Goal: Task Accomplishment & Management: Manage account settings

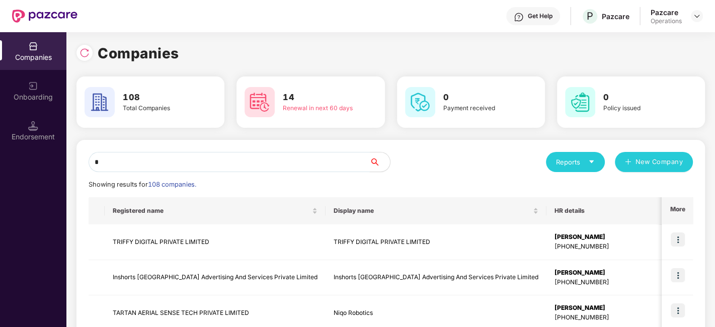
click at [327, 160] on input "*" at bounding box center [229, 162] width 281 height 20
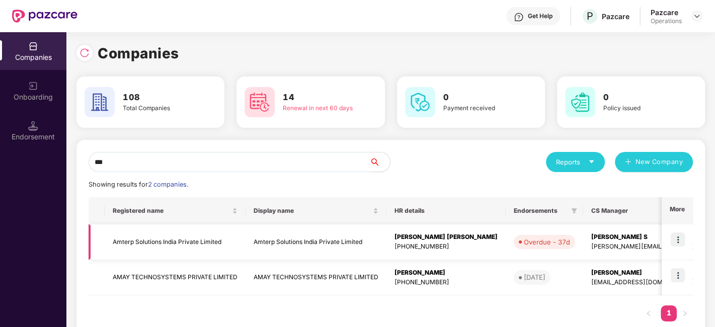
type input "***"
click at [676, 241] on img at bounding box center [678, 239] width 14 height 14
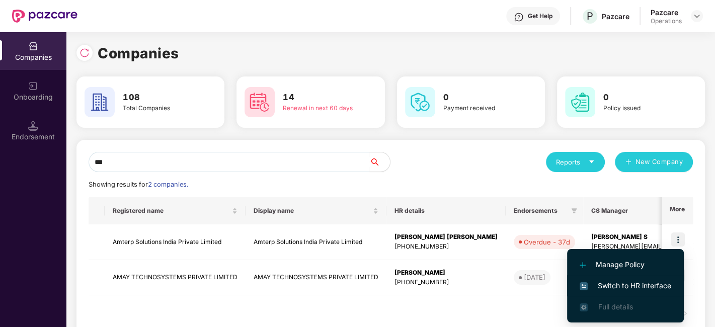
click at [617, 284] on span "Switch to HR interface" at bounding box center [626, 285] width 92 height 11
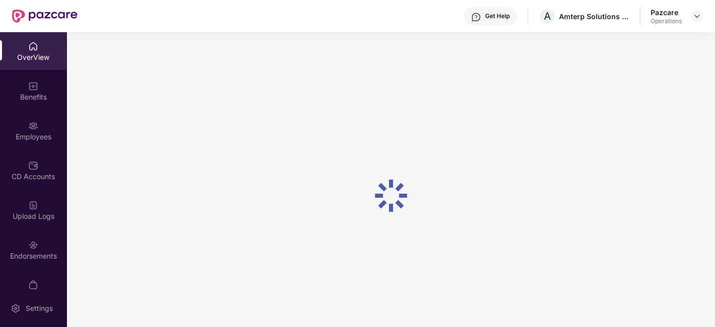
scroll to position [21, 0]
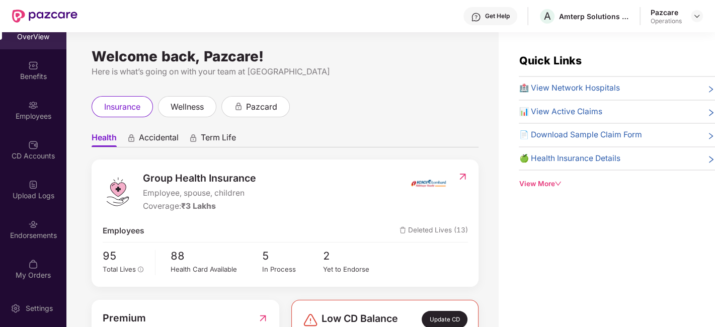
click at [27, 209] on div "OverView Benefits Employees CD Accounts Upload Logs Endorsements My Orders" at bounding box center [33, 160] width 66 height 257
click at [19, 230] on div "Endorsements" at bounding box center [33, 235] width 66 height 10
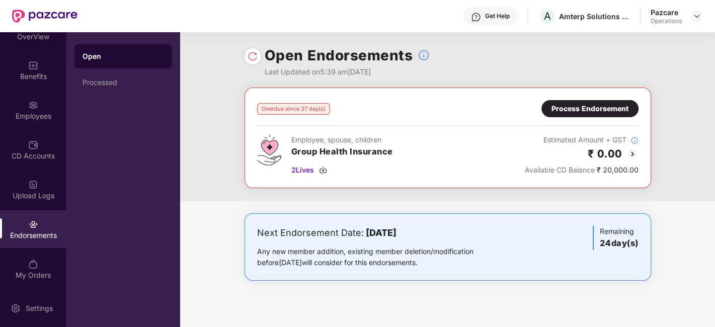
click at [589, 109] on div "Process Endorsement" at bounding box center [589, 108] width 77 height 11
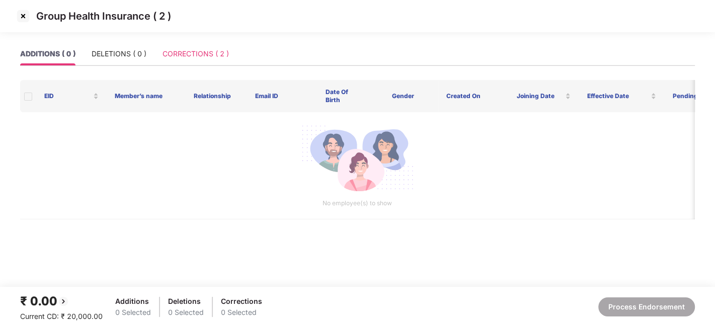
click at [180, 47] on div "CORRECTIONS ( 2 )" at bounding box center [196, 53] width 66 height 23
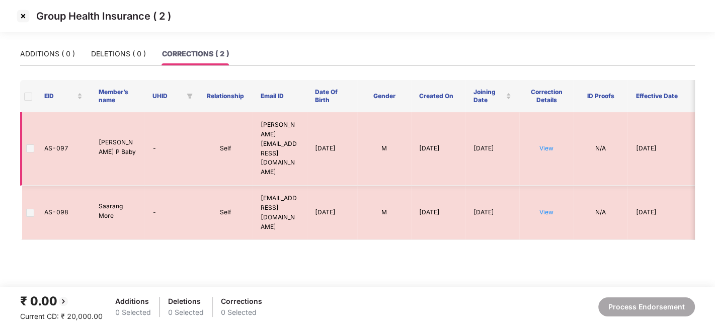
click at [30, 144] on span at bounding box center [30, 148] width 8 height 8
click at [543, 144] on link "View" at bounding box center [546, 148] width 14 height 8
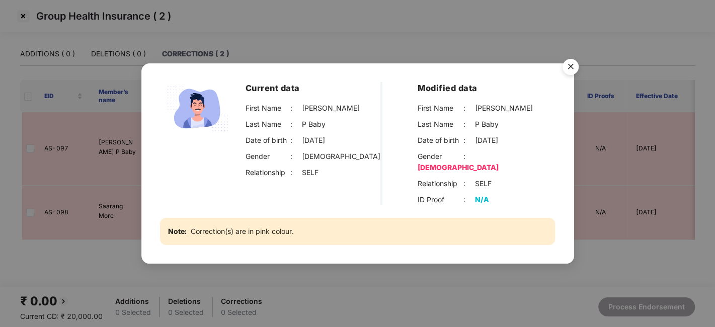
click at [568, 72] on img "Close" at bounding box center [570, 68] width 28 height 28
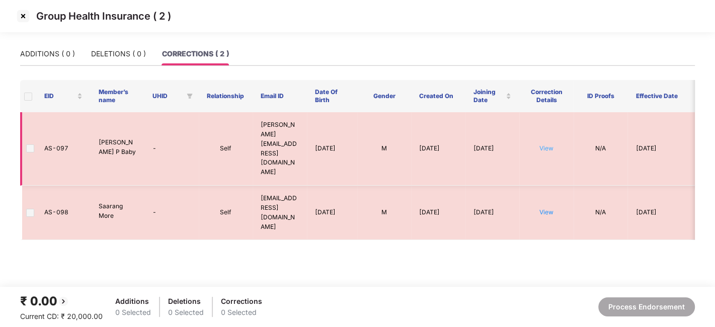
click at [546, 144] on link "View" at bounding box center [546, 148] width 14 height 8
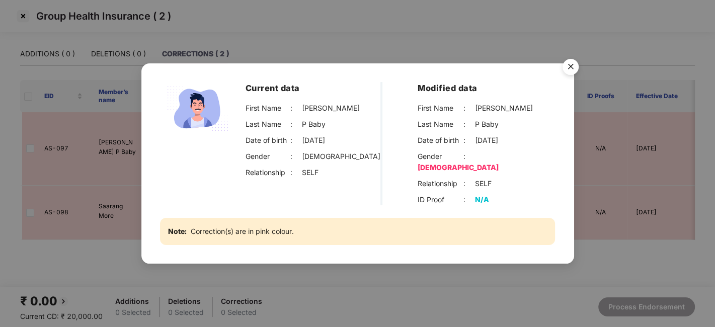
click at [574, 75] on img "Close" at bounding box center [570, 68] width 28 height 28
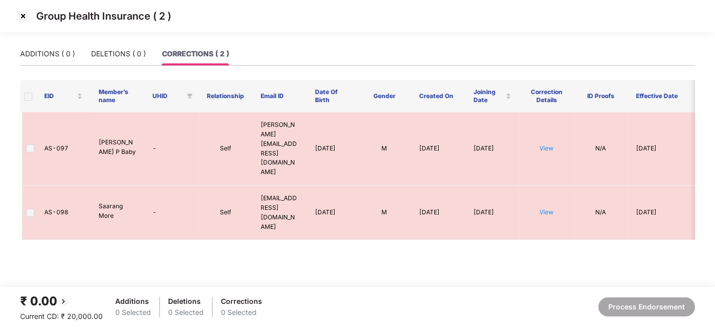
click at [23, 11] on img at bounding box center [23, 16] width 16 height 16
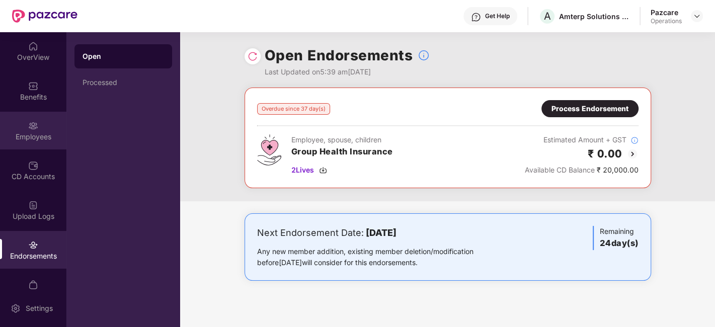
click at [21, 138] on div "Employees" at bounding box center [33, 137] width 66 height 10
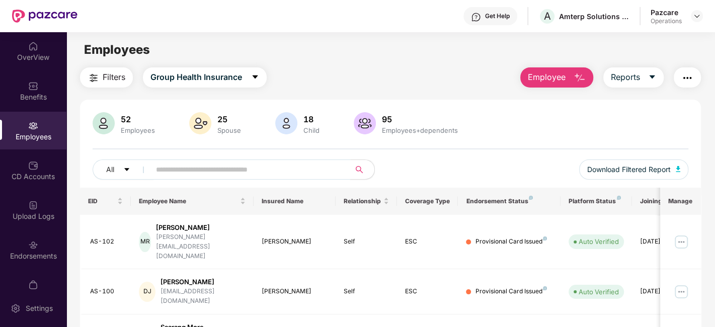
click at [180, 167] on input "text" at bounding box center [246, 169] width 181 height 15
click at [276, 165] on input "text" at bounding box center [246, 169] width 181 height 15
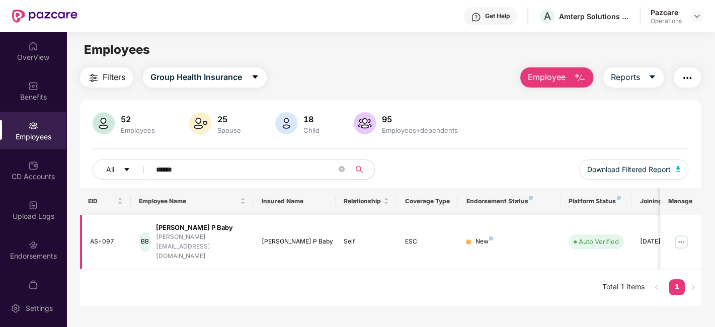
type input "******"
click at [681, 234] on img at bounding box center [681, 242] width 16 height 16
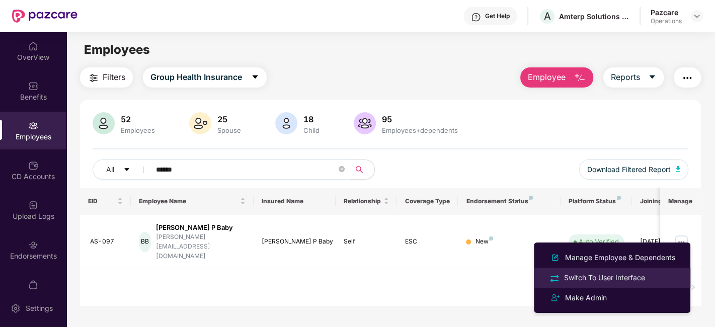
click at [607, 278] on div "Switch To User Interface" at bounding box center [604, 277] width 85 height 11
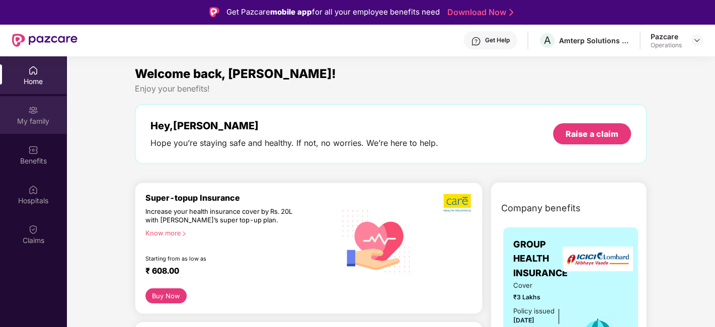
click at [36, 132] on div "My family" at bounding box center [33, 115] width 66 height 38
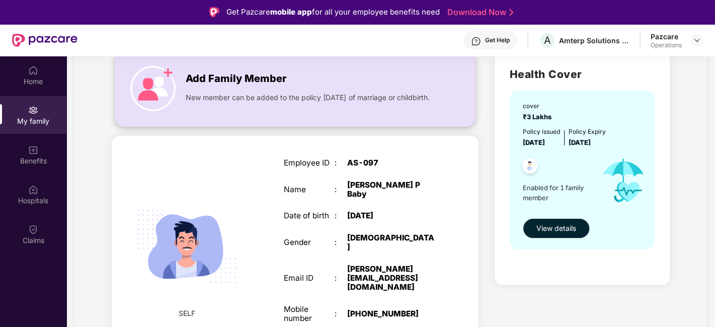
scroll to position [56, 0]
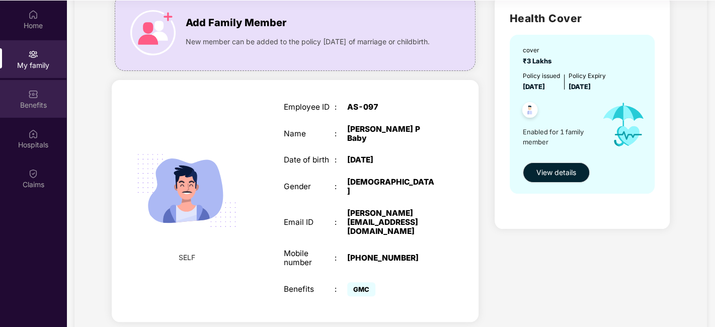
click at [19, 104] on div "Benefits" at bounding box center [33, 105] width 66 height 10
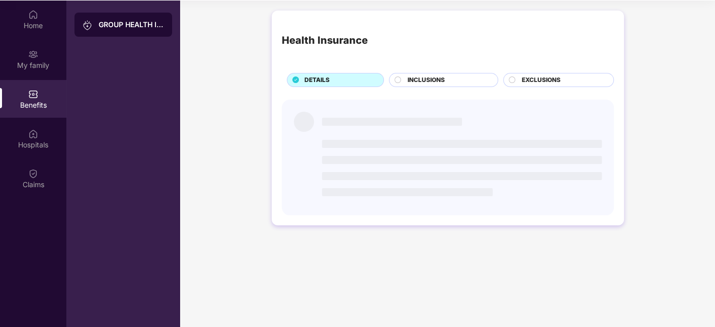
scroll to position [0, 0]
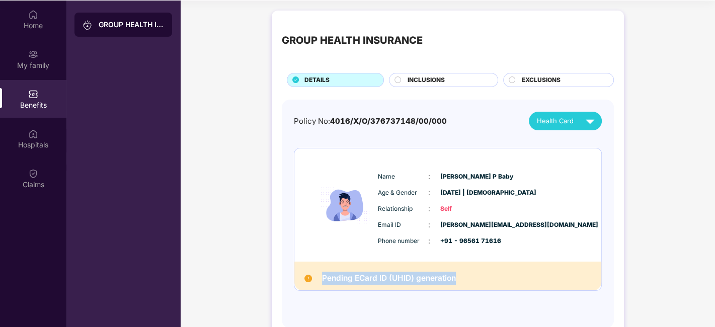
drag, startPoint x: 320, startPoint y: 277, endPoint x: 465, endPoint y: 276, distance: 144.4
click at [465, 276] on div "Pending ECard ID (UHID) generation" at bounding box center [447, 276] width 307 height 28
click at [202, 127] on div "GROUP HEALTH INSURANCE DETAILS INCLUSIONS EXCLUSIONS Policy No: 4016/X/O/376737…" at bounding box center [447, 180] width 535 height 348
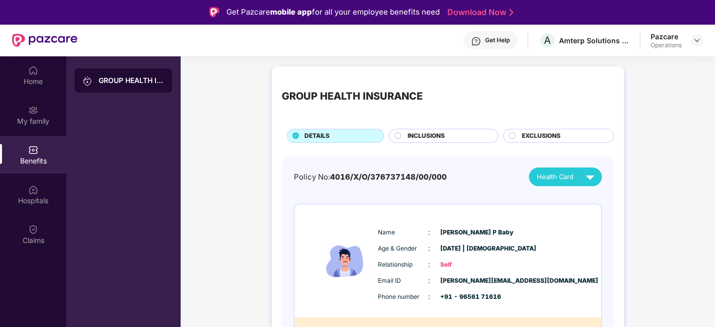
click at [220, 112] on div "GROUP HEALTH INSURANCE DETAILS INCLUSIONS EXCLUSIONS Policy No: 4016/X/O/376737…" at bounding box center [447, 235] width 535 height 348
click at [33, 74] on img at bounding box center [33, 70] width 10 height 10
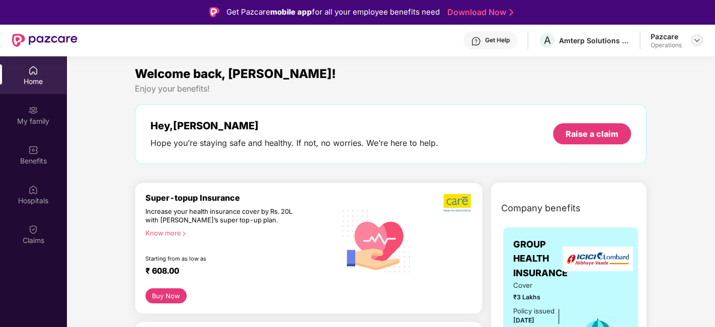
click at [695, 38] on img at bounding box center [697, 40] width 8 height 8
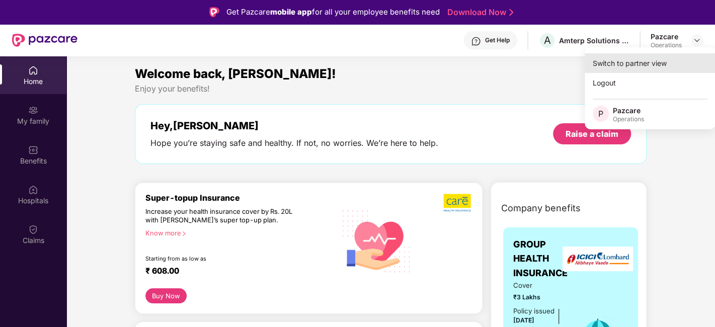
click at [620, 64] on div "Switch to partner view" at bounding box center [650, 63] width 131 height 20
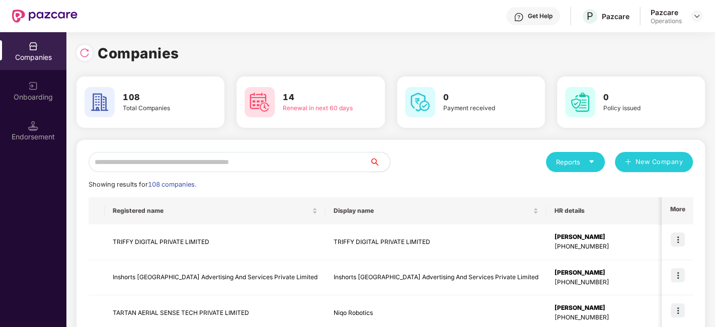
click at [296, 167] on input "text" at bounding box center [229, 162] width 281 height 20
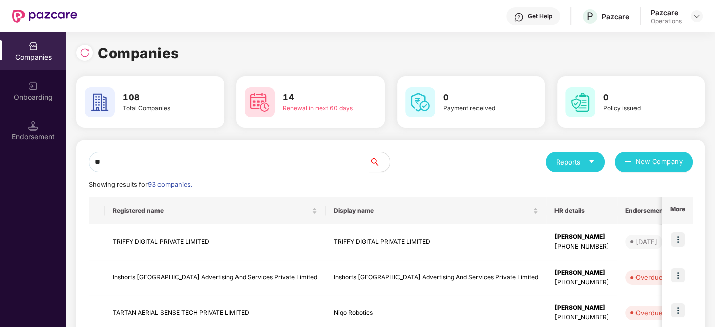
type input "*"
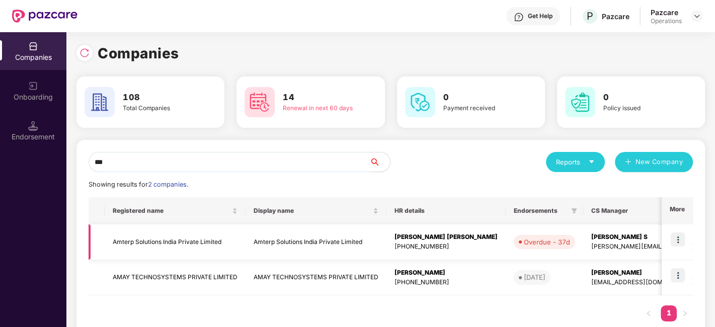
type input "***"
click at [681, 244] on img at bounding box center [678, 239] width 14 height 14
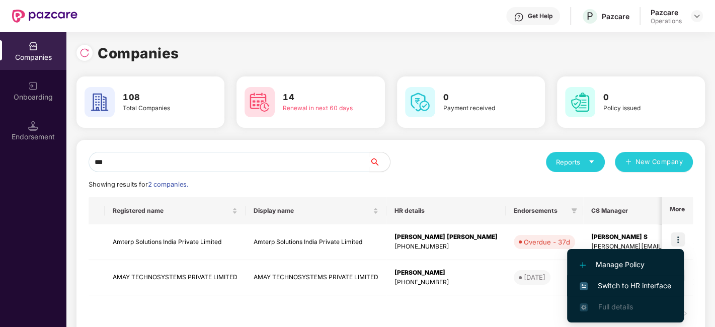
click at [629, 287] on span "Switch to HR interface" at bounding box center [626, 285] width 92 height 11
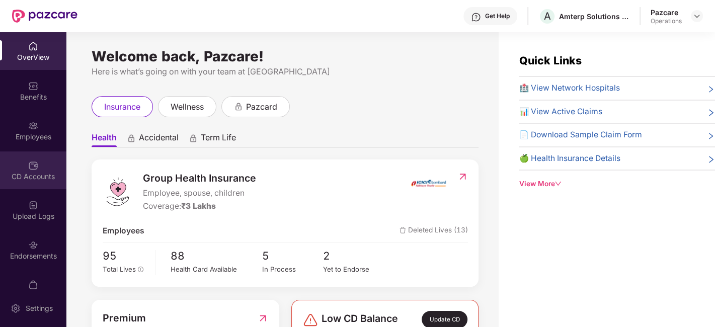
scroll to position [21, 0]
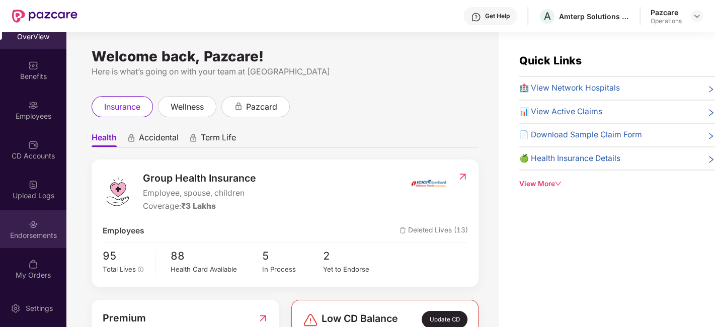
click at [17, 231] on div "Endorsements" at bounding box center [33, 235] width 66 height 10
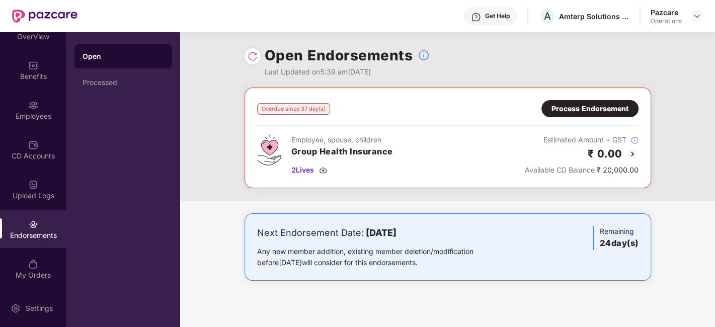
click at [566, 110] on div "Process Endorsement" at bounding box center [589, 108] width 77 height 11
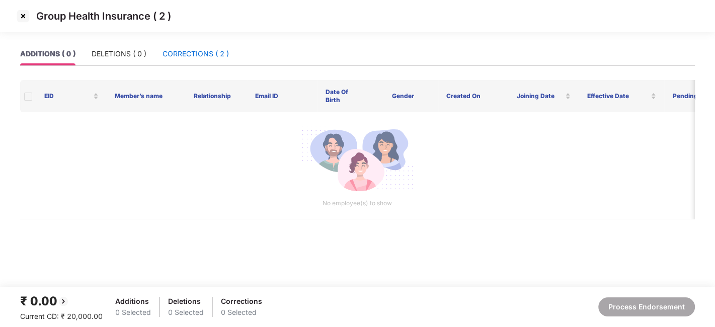
click at [195, 54] on div "CORRECTIONS ( 2 )" at bounding box center [196, 53] width 66 height 11
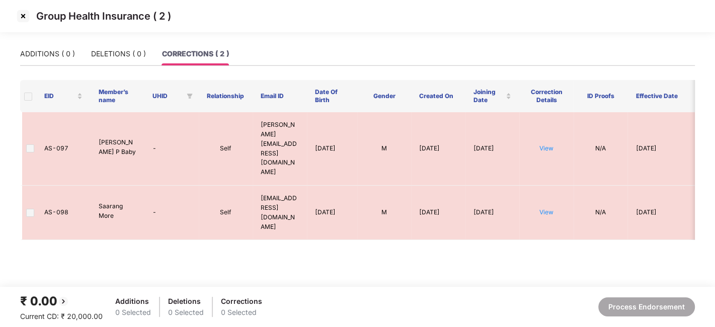
click at [25, 95] on span at bounding box center [28, 97] width 8 height 8
click at [21, 15] on img at bounding box center [23, 16] width 16 height 16
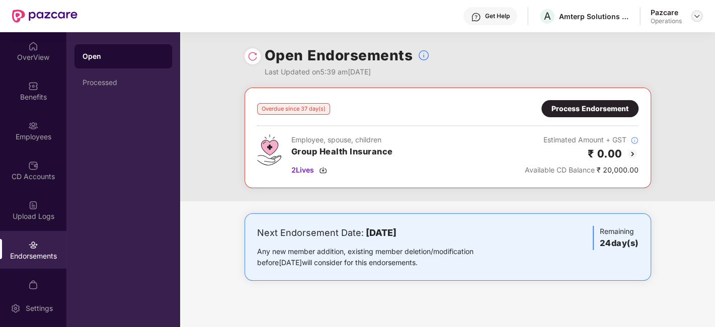
click at [695, 15] on img at bounding box center [697, 16] width 8 height 8
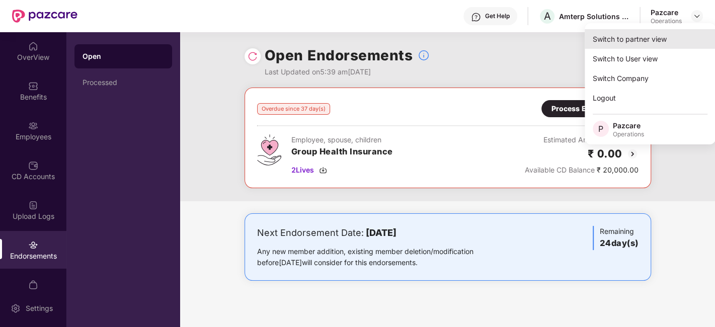
click at [642, 34] on div "Switch to partner view" at bounding box center [650, 39] width 131 height 20
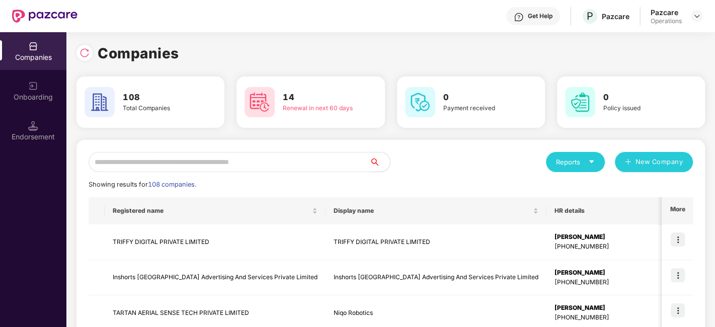
click at [266, 160] on input "text" at bounding box center [229, 162] width 281 height 20
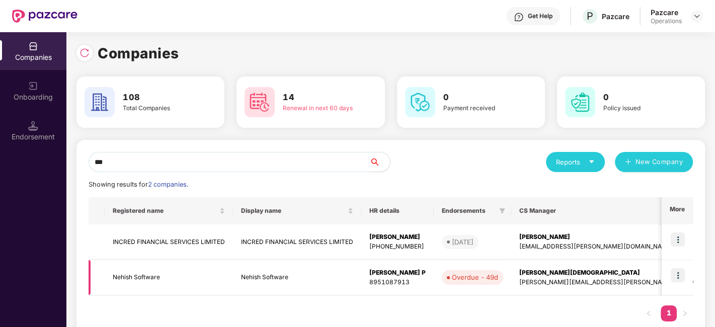
type input "***"
click at [674, 272] on img at bounding box center [678, 275] width 14 height 14
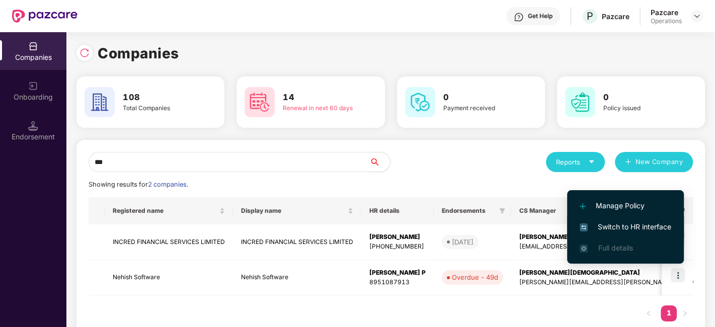
click at [604, 223] on span "Switch to HR interface" at bounding box center [626, 226] width 92 height 11
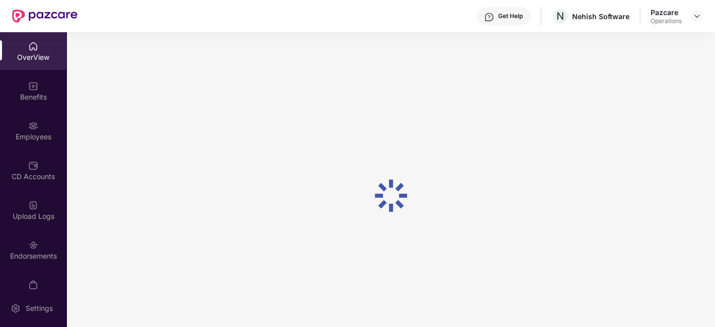
scroll to position [32, 0]
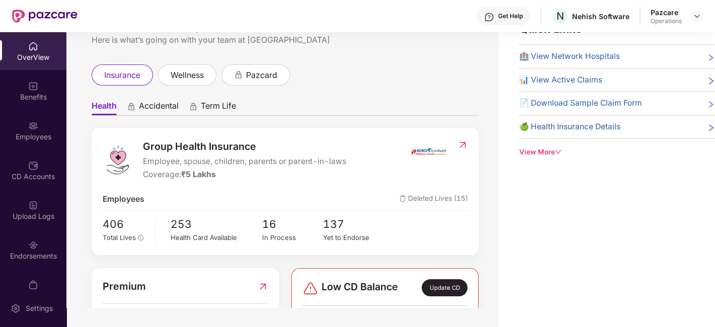
click at [22, 243] on div "Endorsements" at bounding box center [33, 250] width 66 height 38
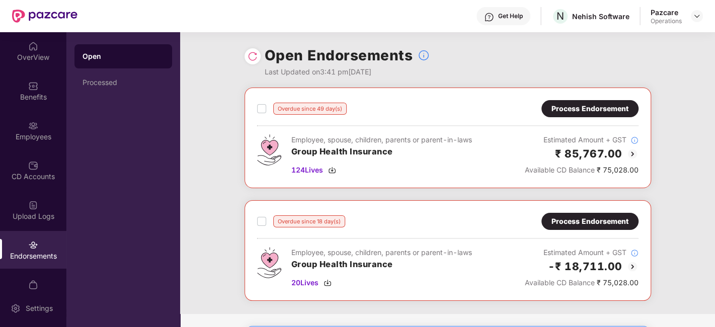
click at [583, 112] on div "Process Endorsement" at bounding box center [589, 108] width 77 height 11
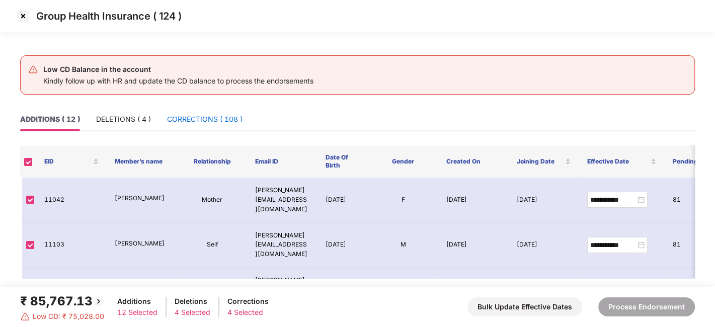
click at [191, 119] on div "CORRECTIONS ( 108 )" at bounding box center [204, 119] width 75 height 11
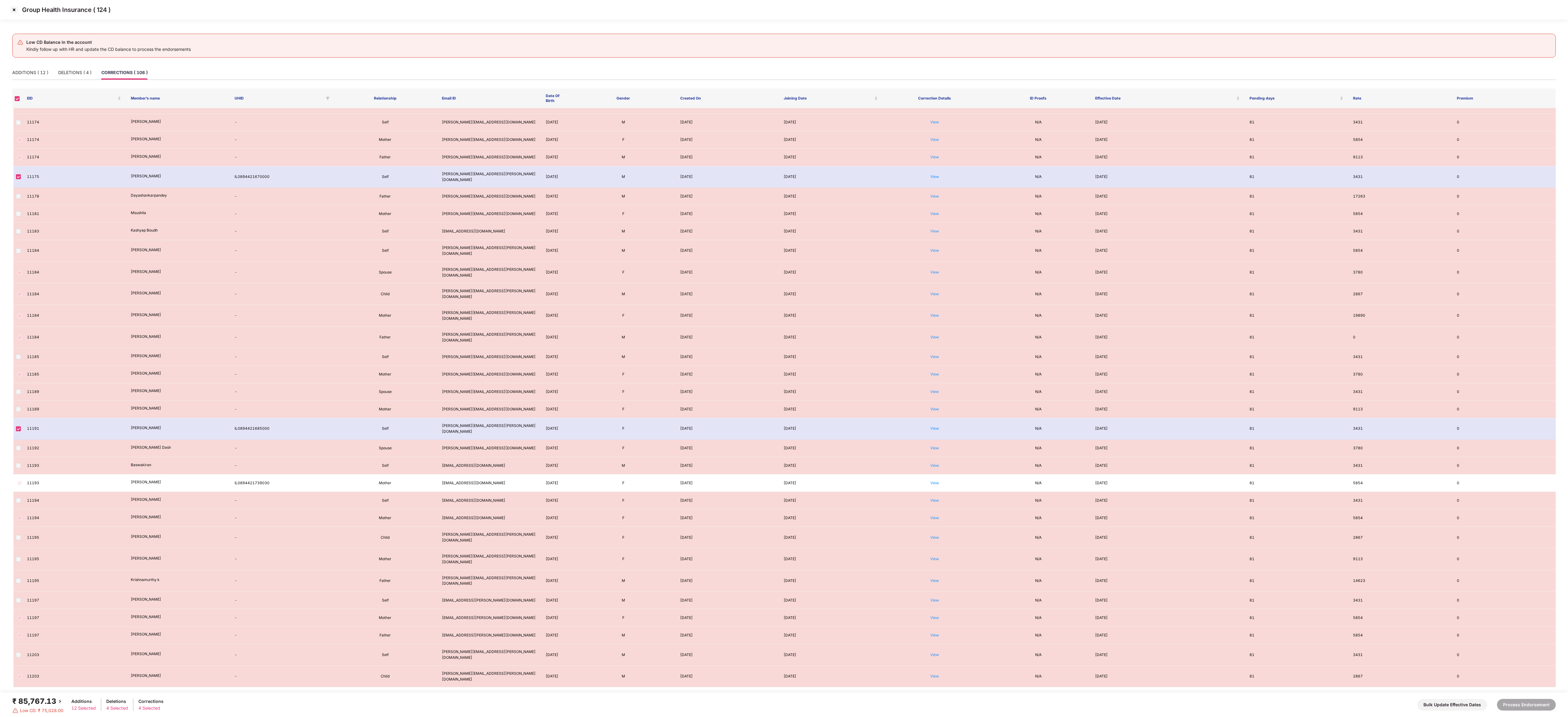
scroll to position [1813, 0]
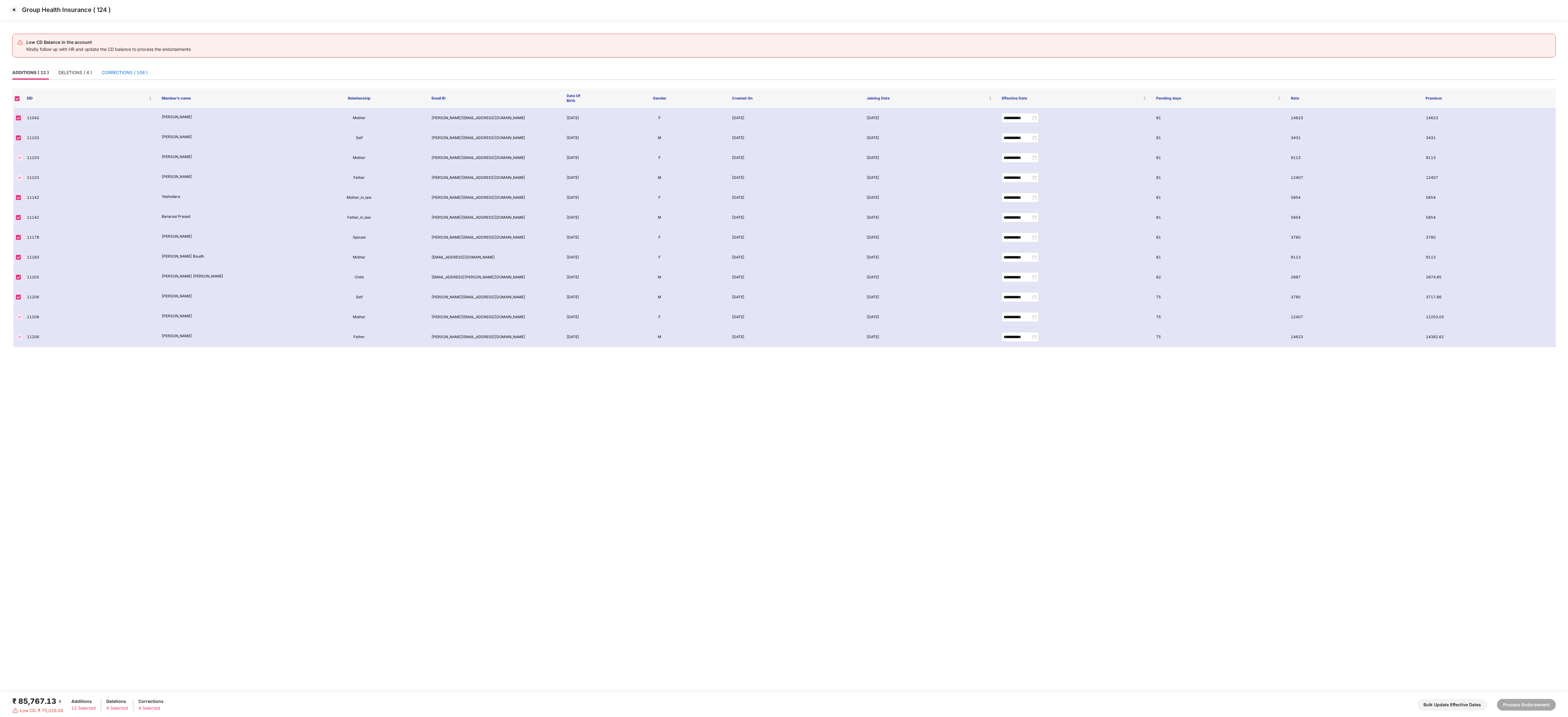
click at [125, 75] on div "CORRECTIONS ( 108 )" at bounding box center [124, 72] width 46 height 7
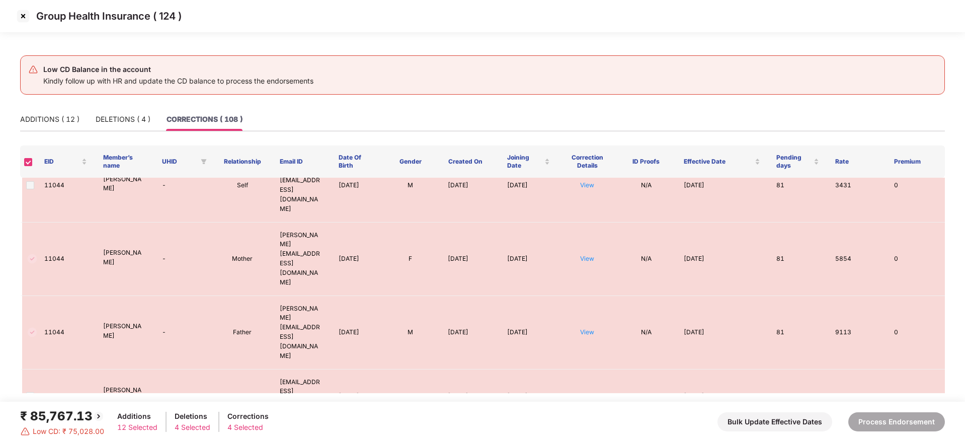
scroll to position [673, 0]
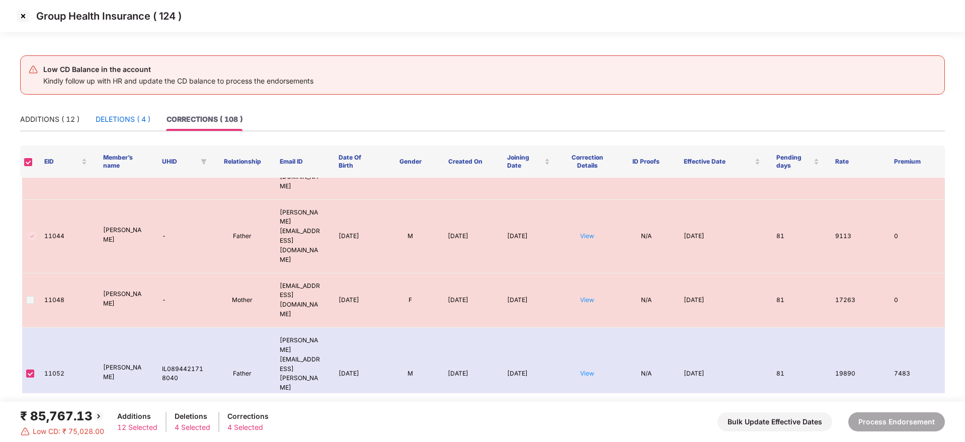
click at [140, 114] on div "DELETIONS ( 4 )" at bounding box center [123, 119] width 55 height 11
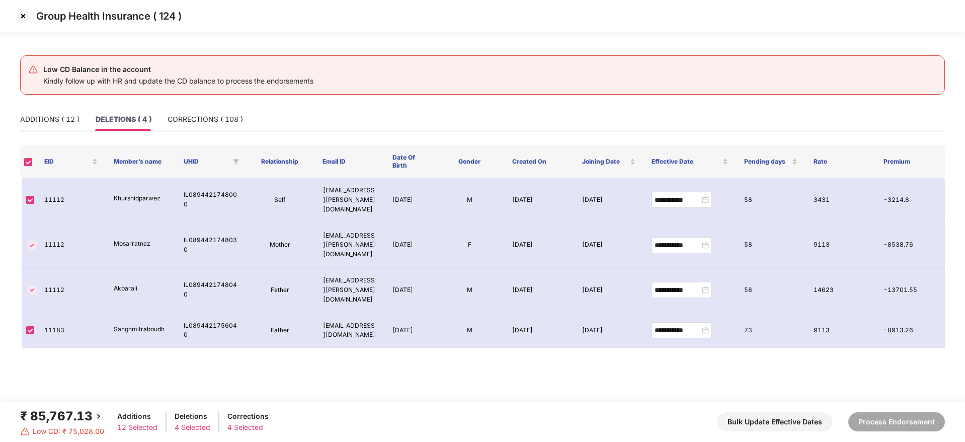
scroll to position [0, 0]
click at [40, 111] on div "ADDITIONS ( 12 )" at bounding box center [49, 119] width 59 height 23
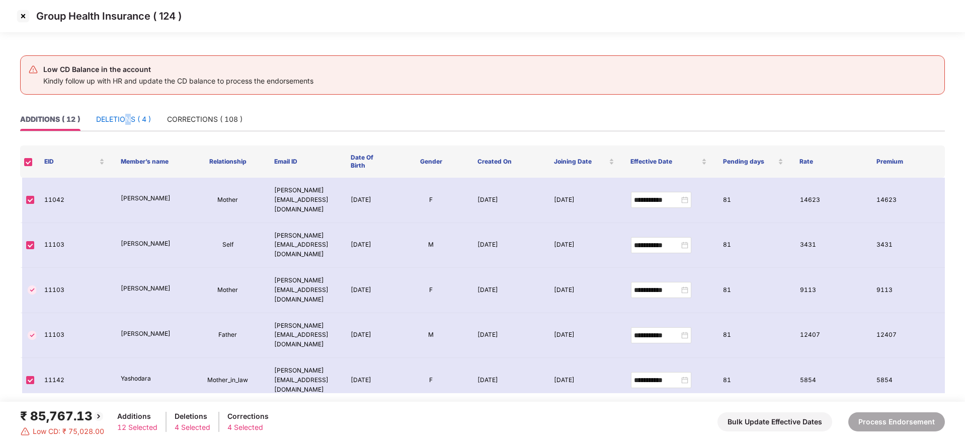
click at [130, 115] on div "DELETIONS ( 4 )" at bounding box center [123, 119] width 55 height 11
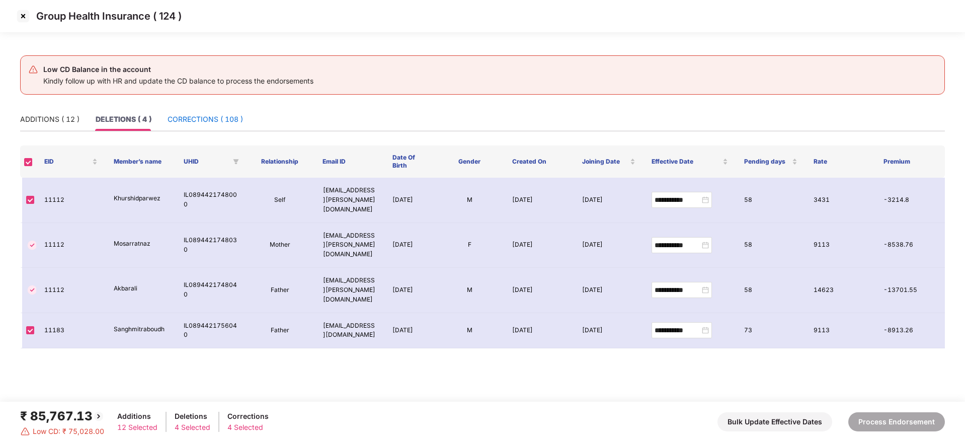
click at [214, 118] on div "CORRECTIONS ( 108 )" at bounding box center [205, 119] width 75 height 11
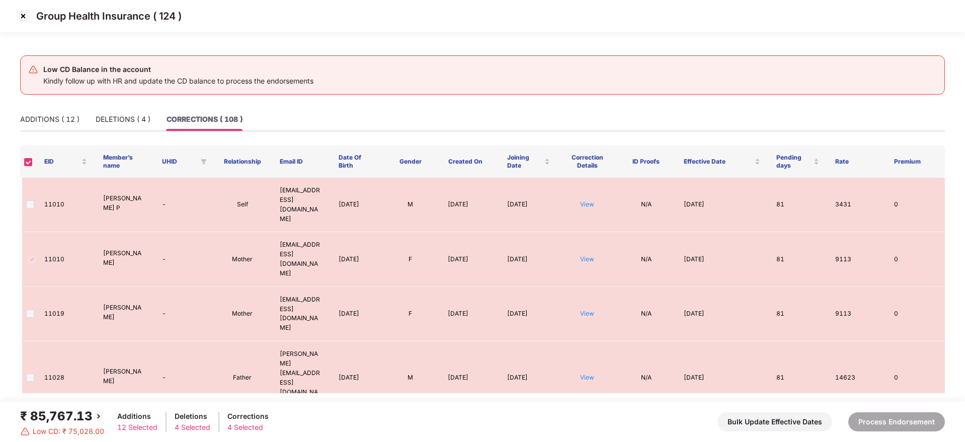
click at [214, 118] on div "CORRECTIONS ( 108 )" at bounding box center [205, 119] width 76 height 11
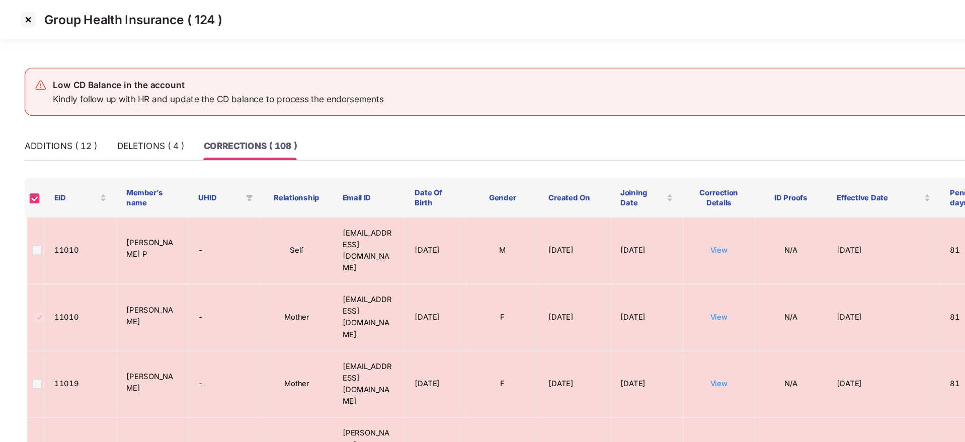
click at [21, 17] on img at bounding box center [23, 16] width 16 height 16
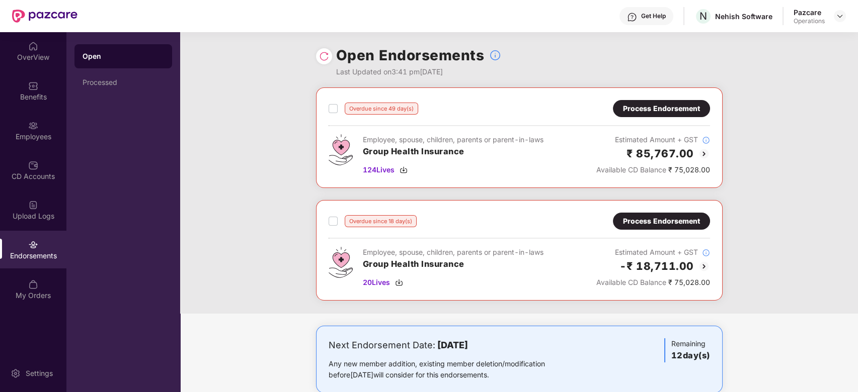
click at [271, 174] on div "Overdue since 49 day(s) Process Endorsement Employee, spouse, children, parents…" at bounding box center [519, 201] width 678 height 226
click at [714, 18] on img at bounding box center [840, 16] width 8 height 8
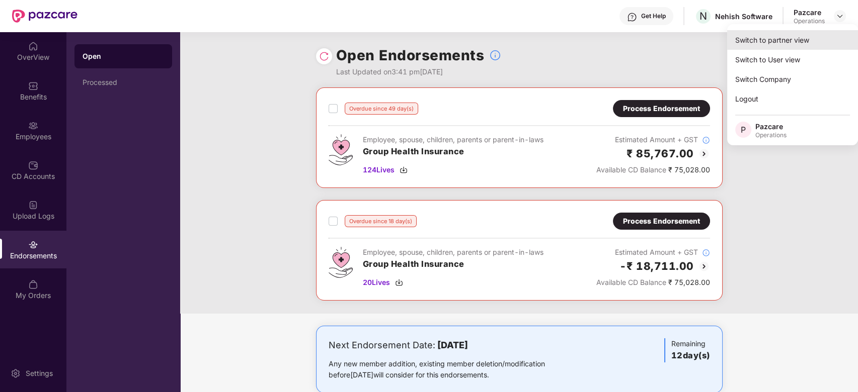
click at [714, 43] on div "Switch to partner view" at bounding box center [792, 40] width 131 height 20
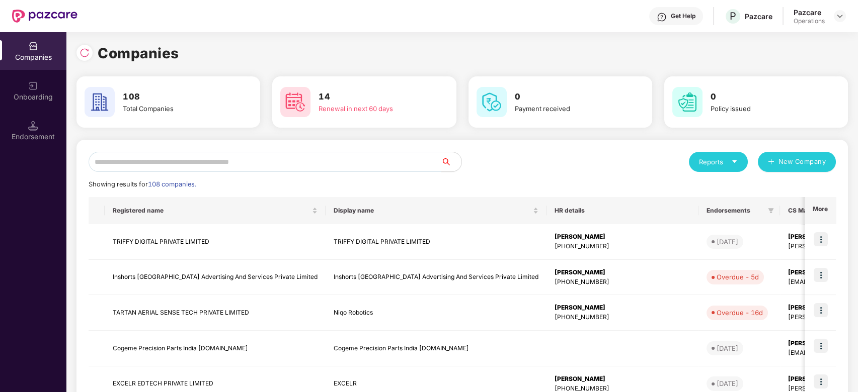
click at [394, 163] on input "text" at bounding box center [265, 162] width 353 height 20
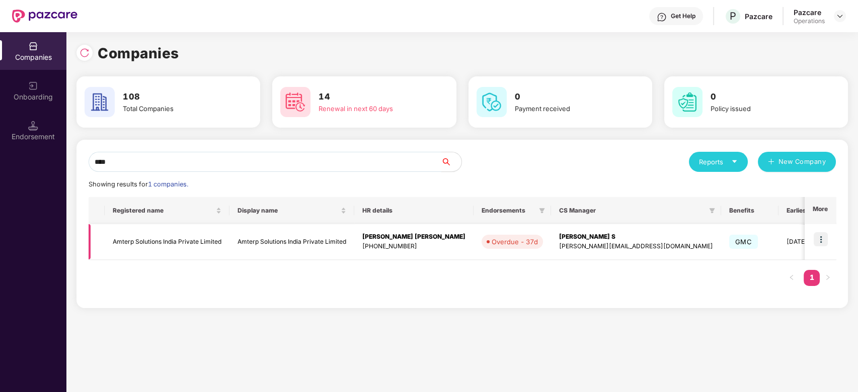
type input "****"
click at [714, 236] on img at bounding box center [821, 239] width 14 height 14
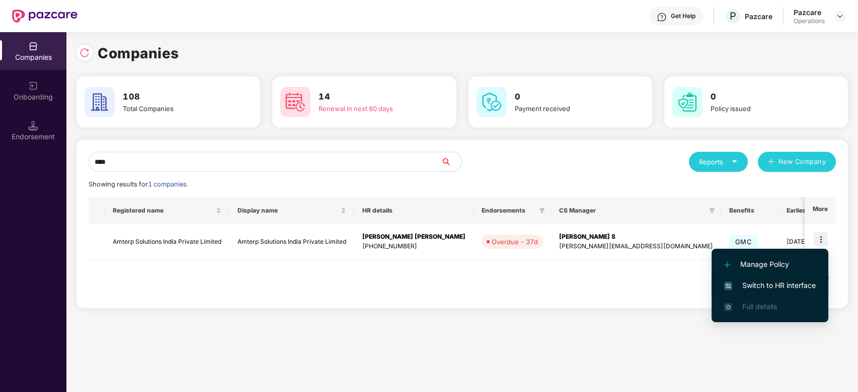
click at [714, 287] on span "Switch to HR interface" at bounding box center [770, 285] width 92 height 11
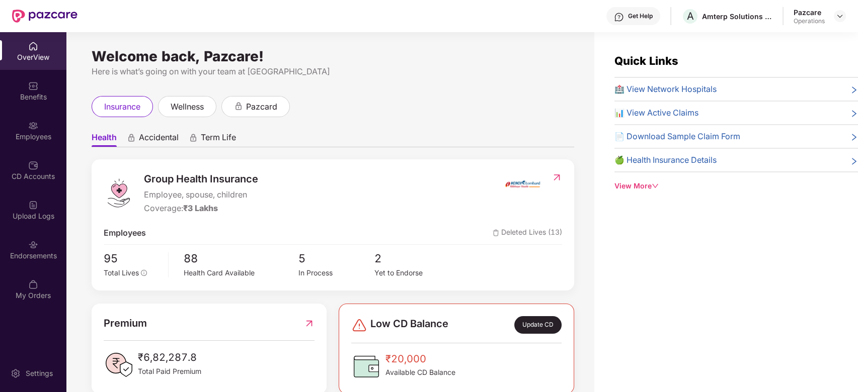
click at [31, 130] on img at bounding box center [33, 126] width 10 height 10
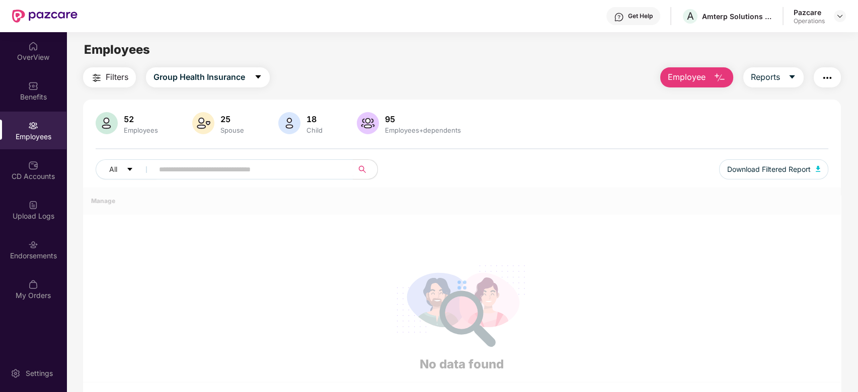
scroll to position [33, 0]
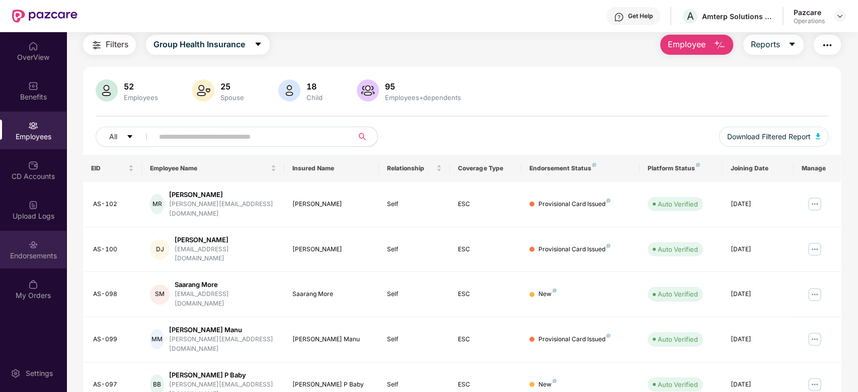
click at [30, 232] on div "Endorsements" at bounding box center [33, 250] width 66 height 38
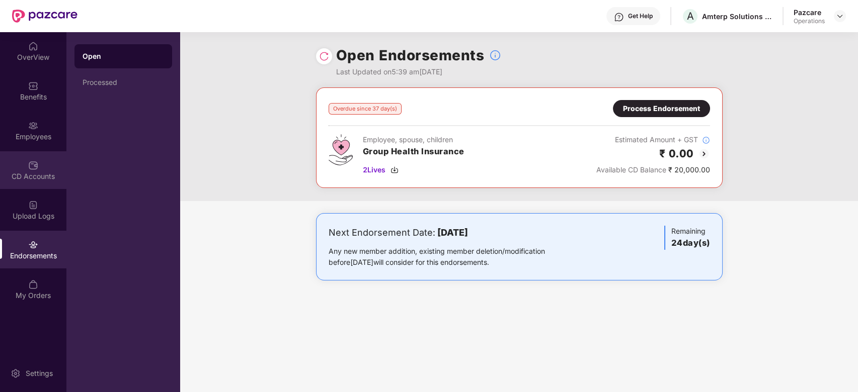
click at [22, 179] on div "CD Accounts" at bounding box center [33, 177] width 66 height 10
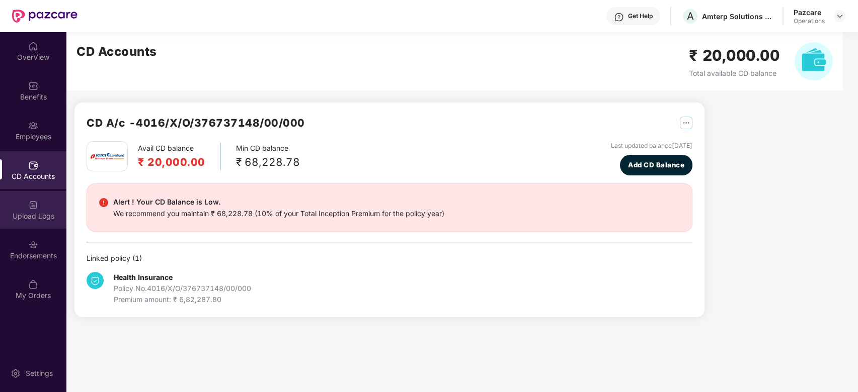
click at [24, 203] on div "Upload Logs" at bounding box center [33, 210] width 66 height 38
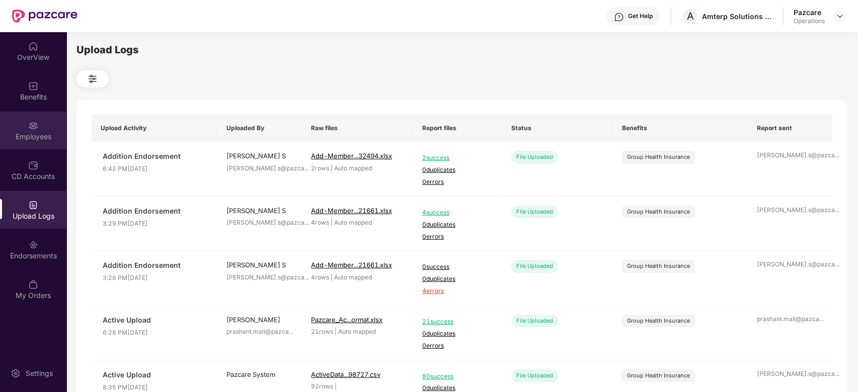
click at [32, 129] on img at bounding box center [33, 126] width 10 height 10
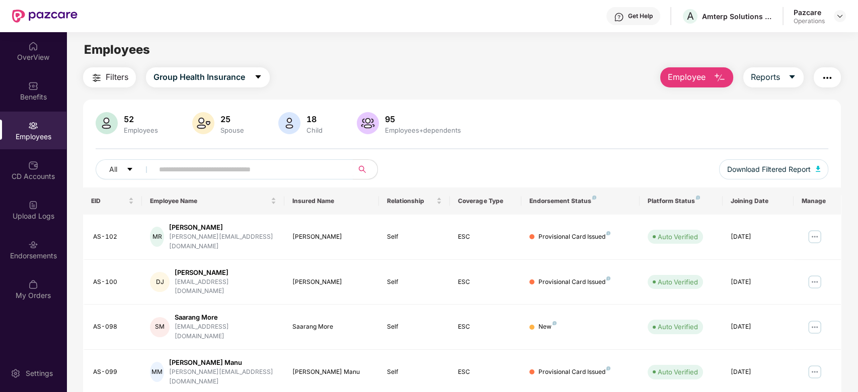
click at [714, 82] on img "button" at bounding box center [827, 78] width 12 height 12
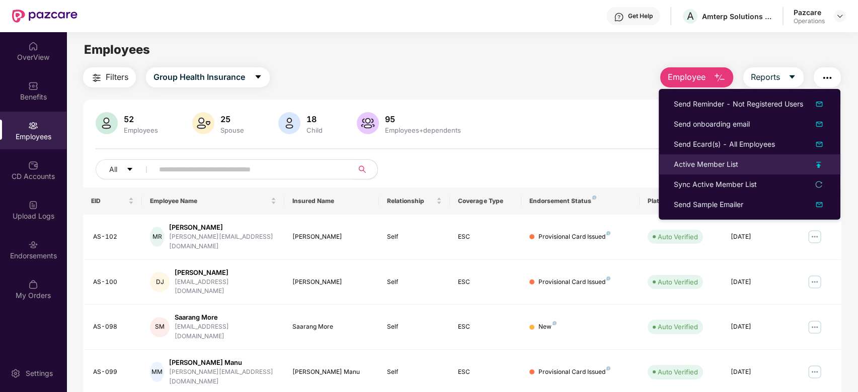
click at [675, 164] on div "Active Member List" at bounding box center [706, 164] width 64 height 11
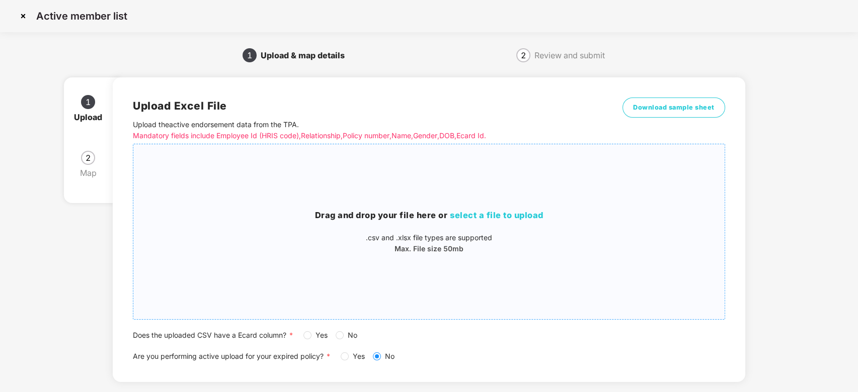
click at [487, 201] on div "Drag and drop your file here or select a file to upload .csv and .xlsx file typ…" at bounding box center [428, 231] width 591 height 159
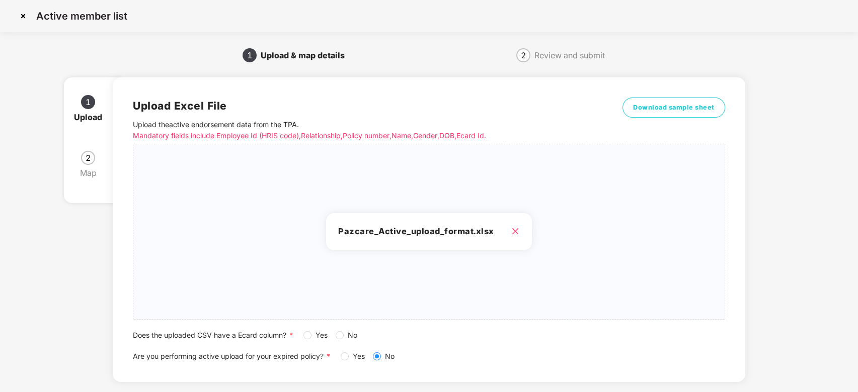
click at [314, 327] on span "Yes" at bounding box center [321, 335] width 20 height 11
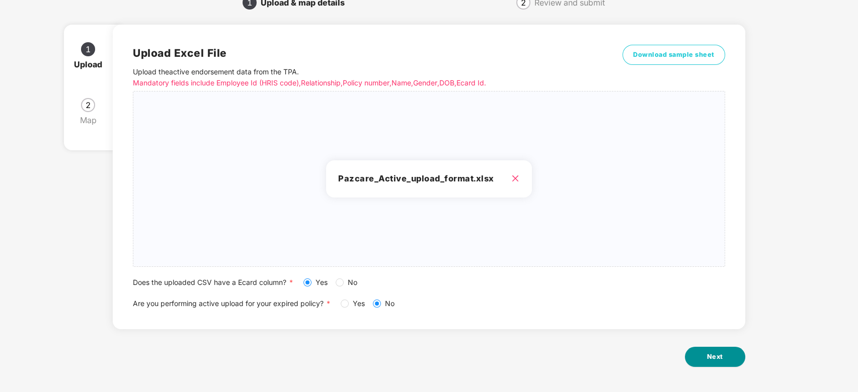
click at [714, 327] on button "Next" at bounding box center [715, 357] width 60 height 20
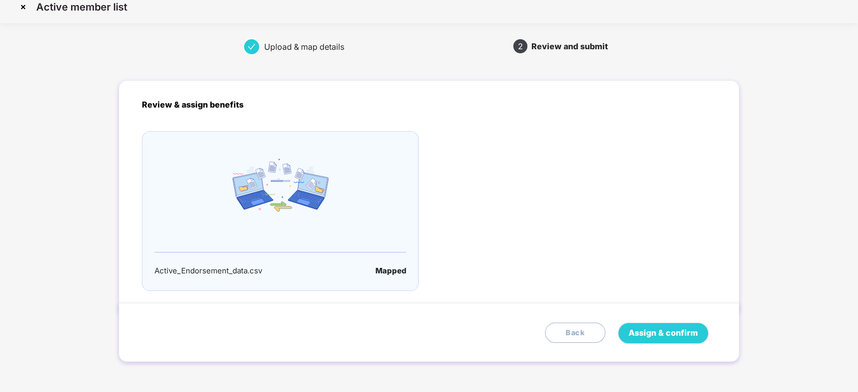
scroll to position [0, 0]
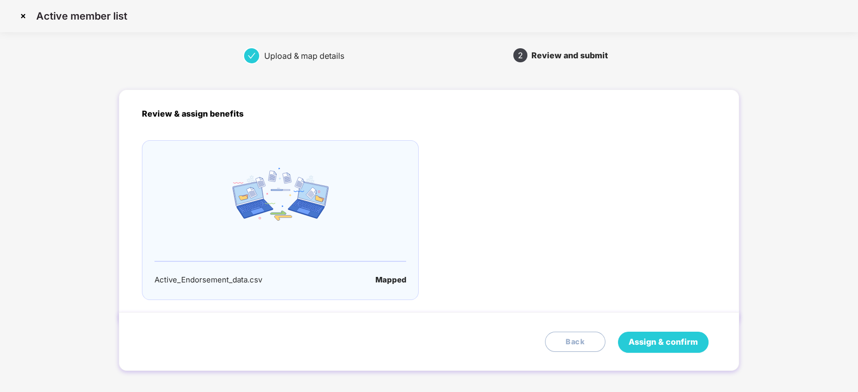
click at [673, 327] on span "Assign & confirm" at bounding box center [662, 342] width 69 height 13
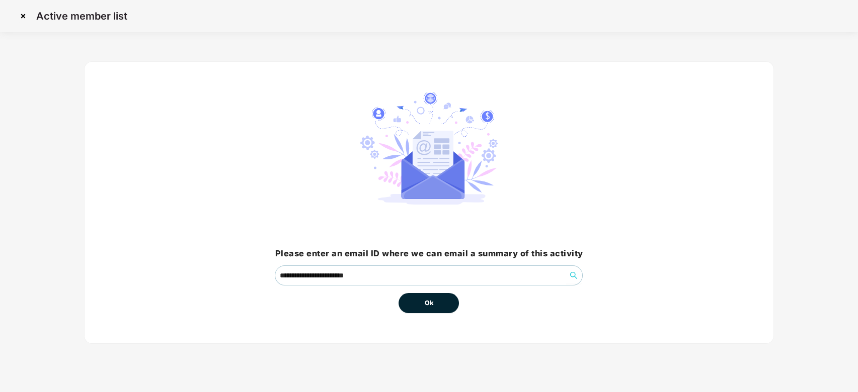
click at [416, 303] on button "Ok" at bounding box center [428, 303] width 60 height 20
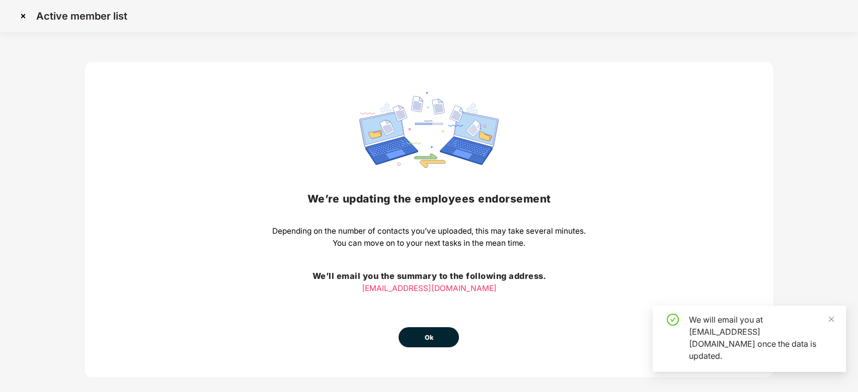
click at [428, 327] on span "Ok" at bounding box center [428, 338] width 9 height 10
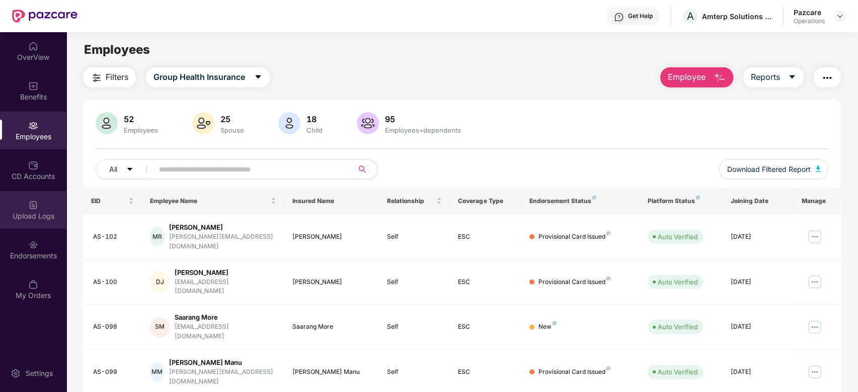
click at [50, 211] on div "Upload Logs" at bounding box center [33, 216] width 66 height 10
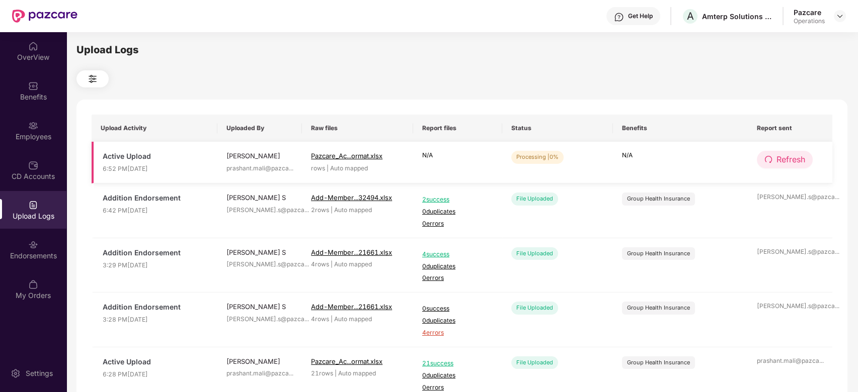
click at [714, 159] on span "Refresh" at bounding box center [790, 159] width 29 height 13
click at [714, 159] on span "Refresh" at bounding box center [791, 159] width 29 height 13
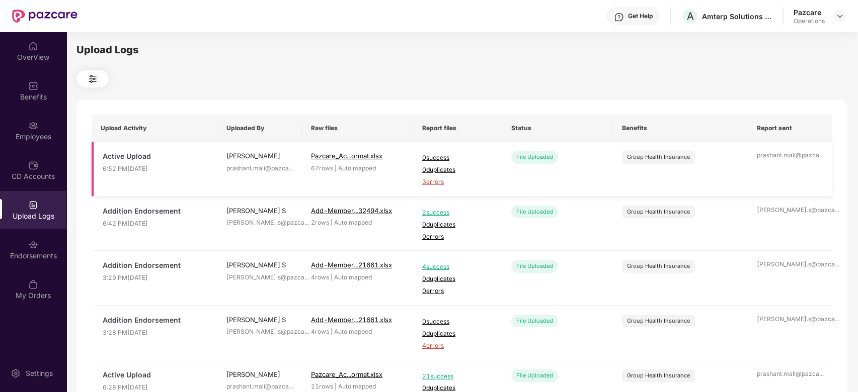
click at [438, 184] on span "3 errors" at bounding box center [457, 183] width 71 height 10
click at [16, 242] on div "Endorsements" at bounding box center [33, 250] width 66 height 38
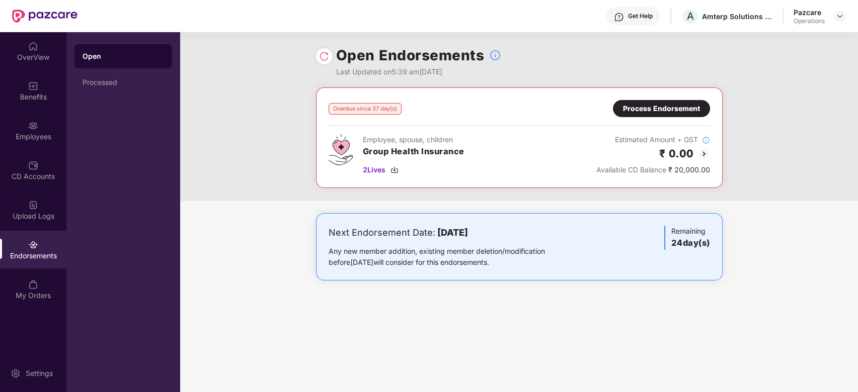
click at [639, 112] on div "Process Endorsement" at bounding box center [661, 108] width 77 height 11
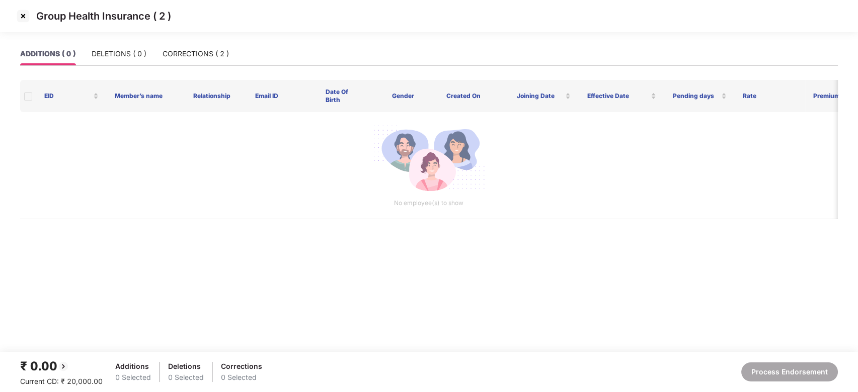
click at [185, 65] on div "CORRECTIONS ( 2 )" at bounding box center [196, 53] width 66 height 23
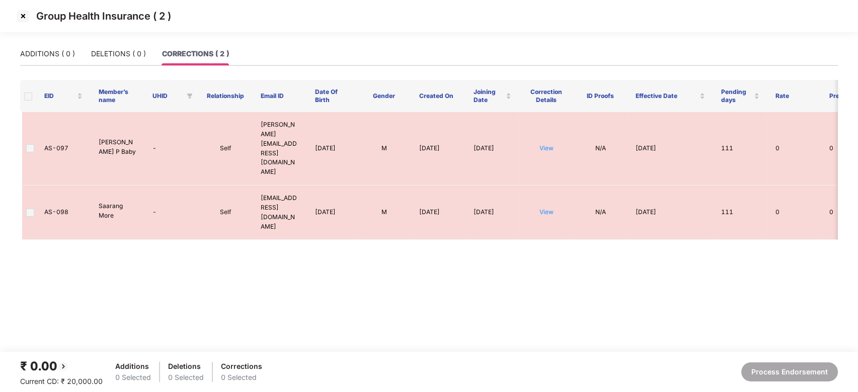
click at [20, 17] on img at bounding box center [23, 16] width 16 height 16
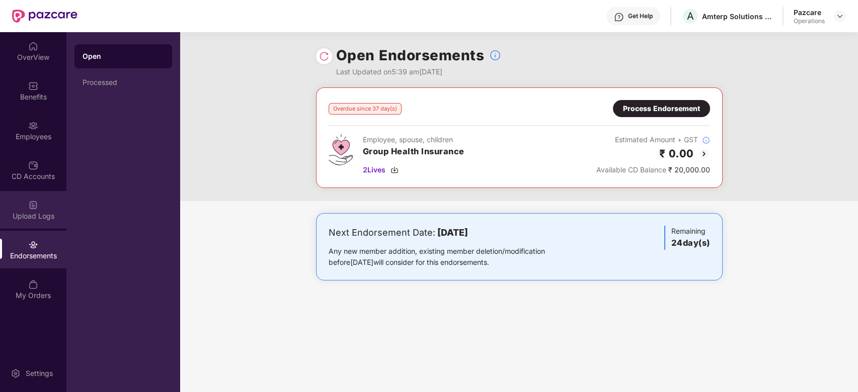
click at [22, 211] on div "Upload Logs" at bounding box center [33, 216] width 66 height 10
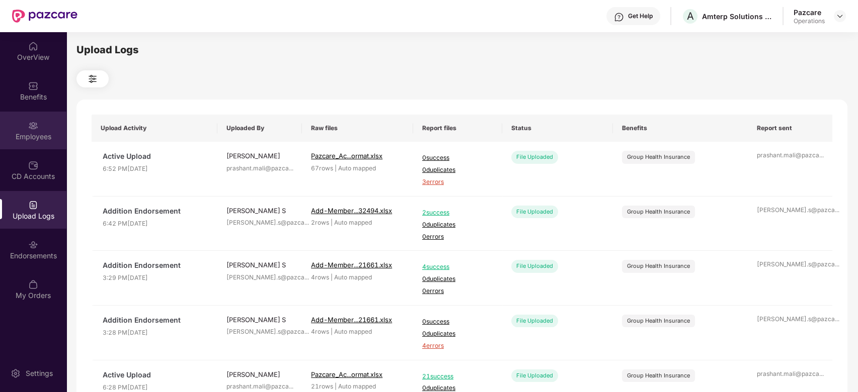
click at [32, 120] on div at bounding box center [33, 125] width 10 height 10
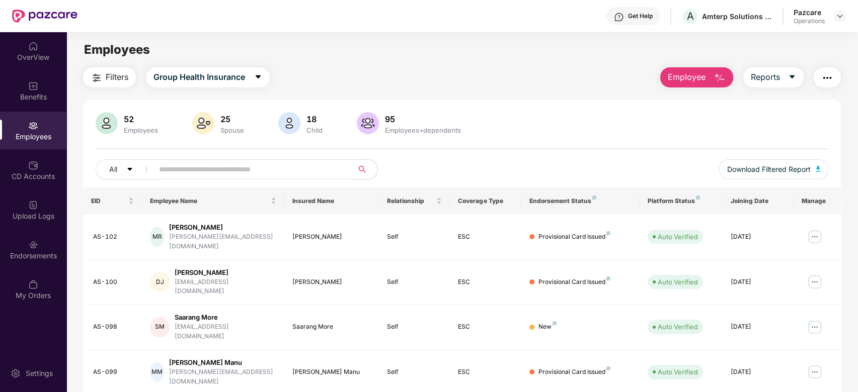
click at [714, 86] on button "button" at bounding box center [827, 77] width 27 height 20
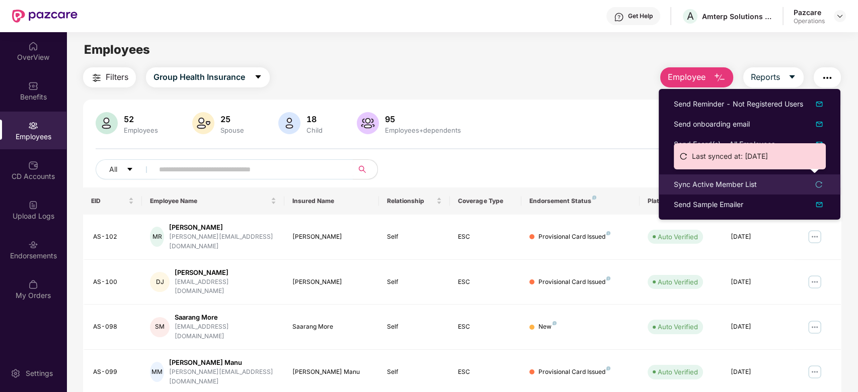
click at [700, 183] on div "Sync Active Member List" at bounding box center [715, 184] width 83 height 11
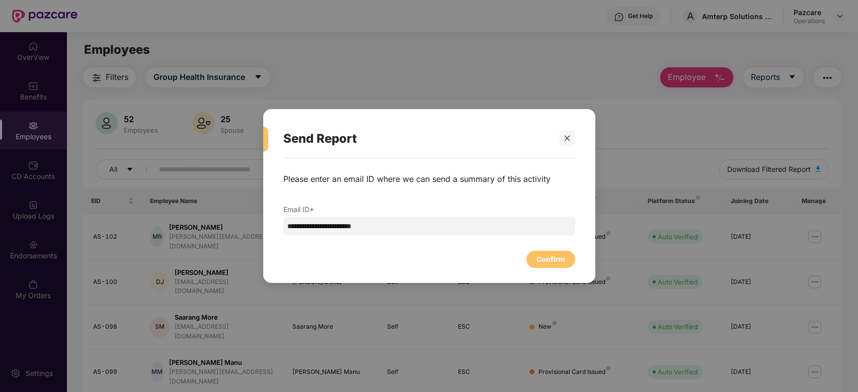
click at [557, 142] on div at bounding box center [562, 138] width 24 height 15
click at [561, 140] on div at bounding box center [566, 138] width 15 height 15
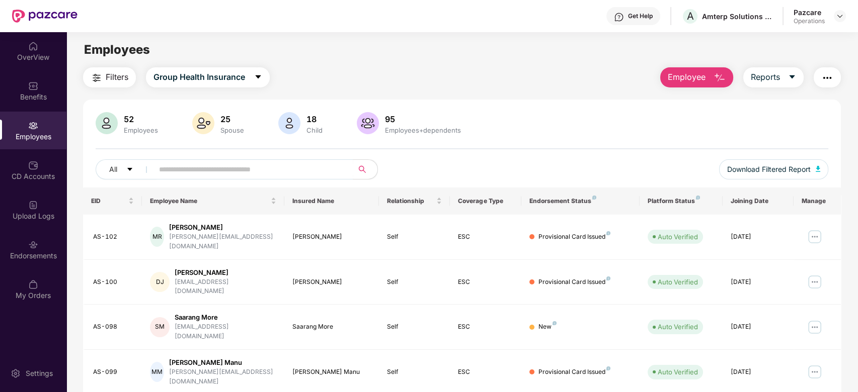
click at [714, 82] on img "button" at bounding box center [827, 78] width 12 height 12
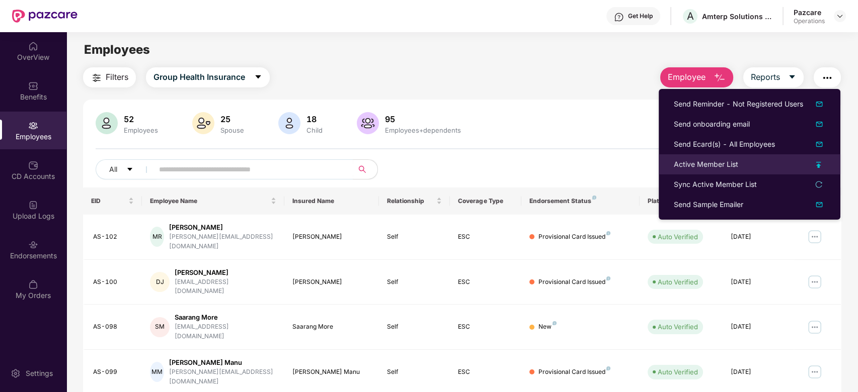
click at [702, 160] on div "Active Member List" at bounding box center [706, 164] width 64 height 11
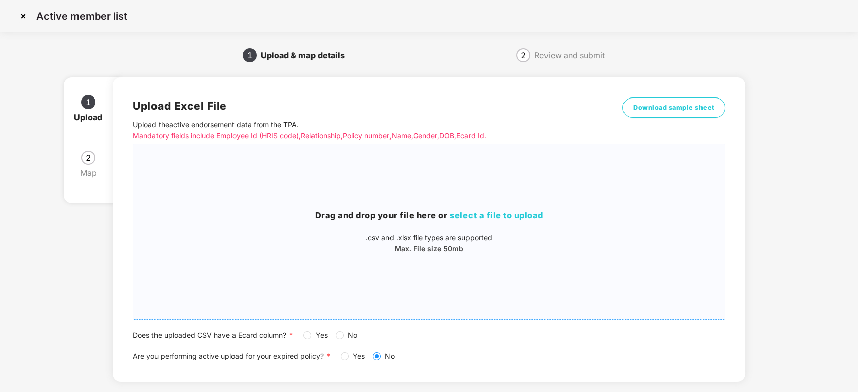
click at [503, 211] on span "select a file to upload" at bounding box center [497, 215] width 94 height 10
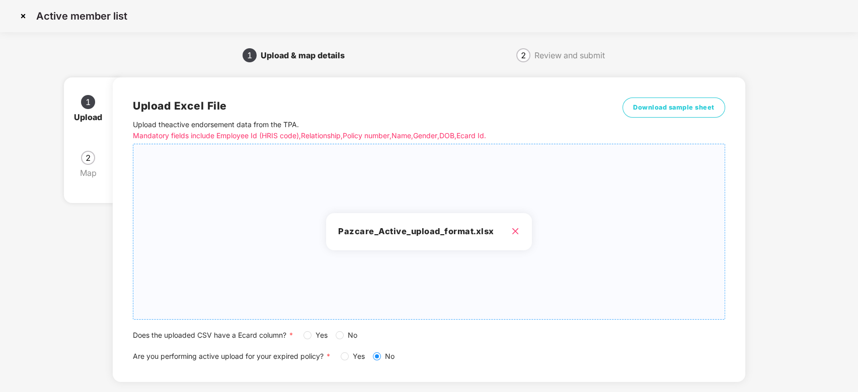
scroll to position [53, 0]
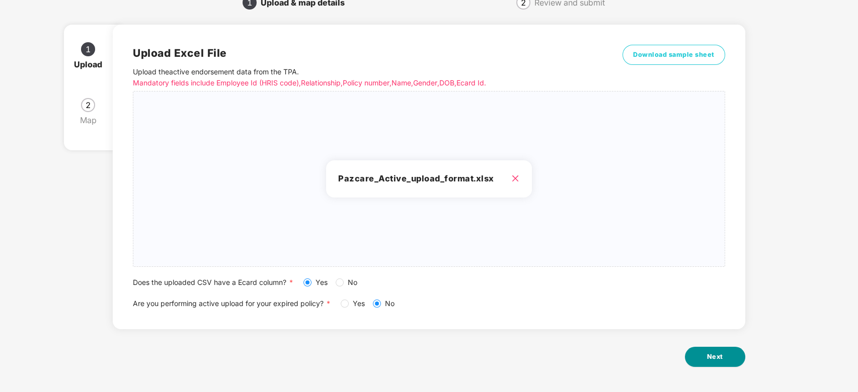
click at [714, 327] on button "Next" at bounding box center [715, 357] width 60 height 20
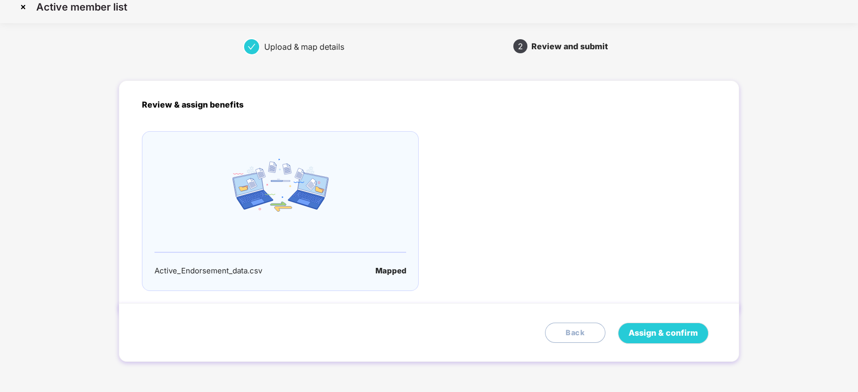
scroll to position [0, 0]
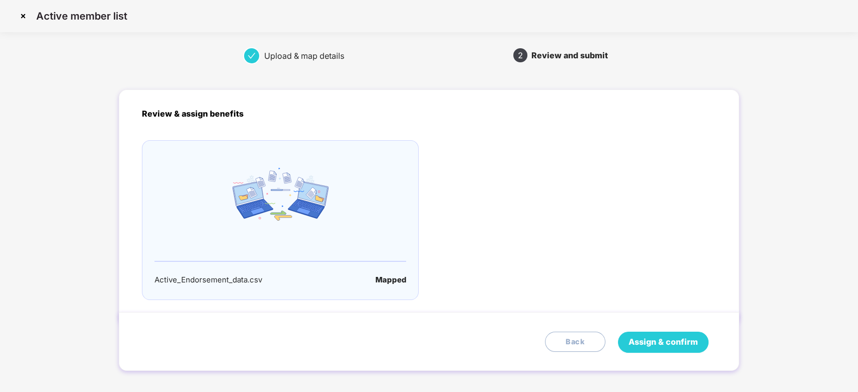
click at [658, 327] on span "Assign & confirm" at bounding box center [662, 342] width 69 height 13
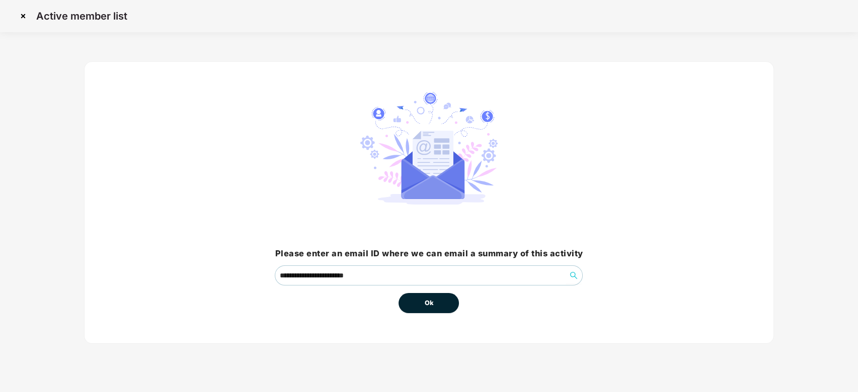
click at [433, 303] on span "Ok" at bounding box center [428, 303] width 9 height 10
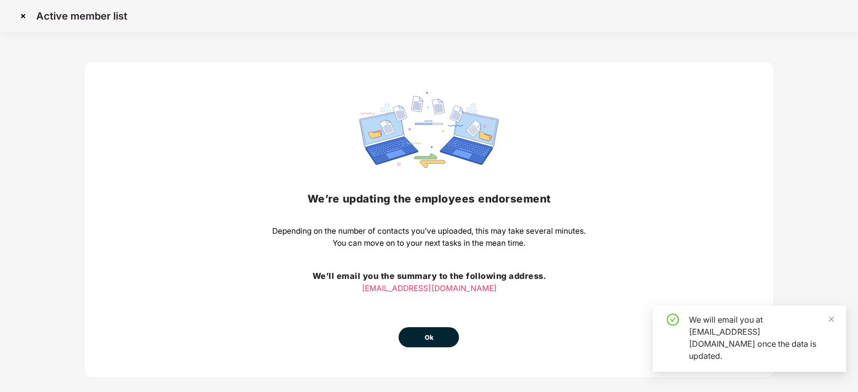
click at [429, 327] on span "Ok" at bounding box center [428, 338] width 9 height 10
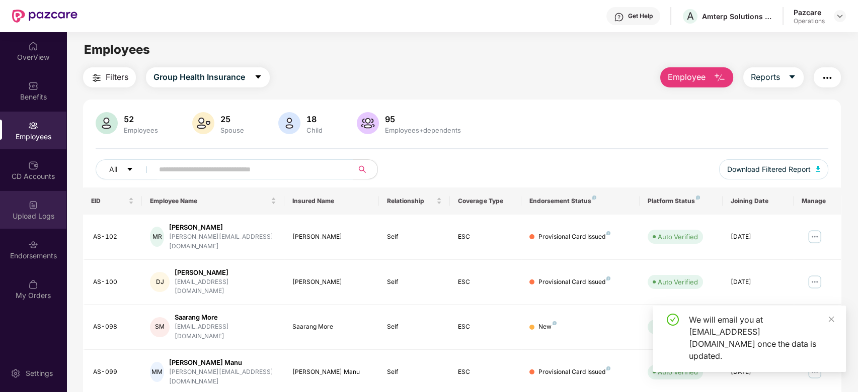
click at [51, 214] on div "Upload Logs" at bounding box center [33, 216] width 66 height 10
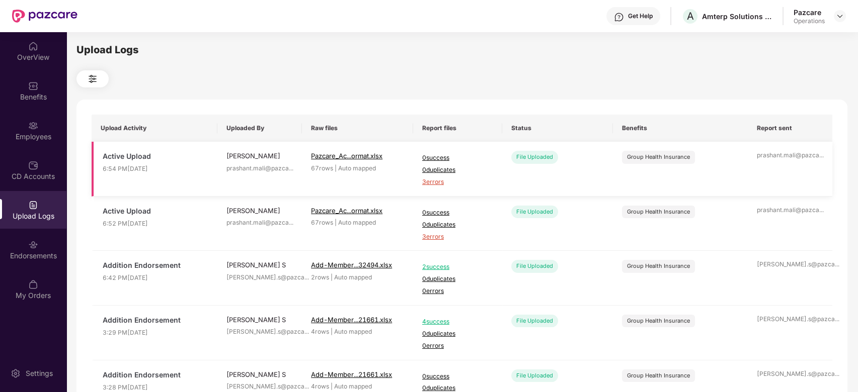
click at [437, 183] on span "3 errors" at bounding box center [457, 183] width 71 height 10
click at [432, 239] on span "3 errors" at bounding box center [457, 237] width 71 height 10
click at [40, 259] on div "Endorsements" at bounding box center [33, 256] width 66 height 10
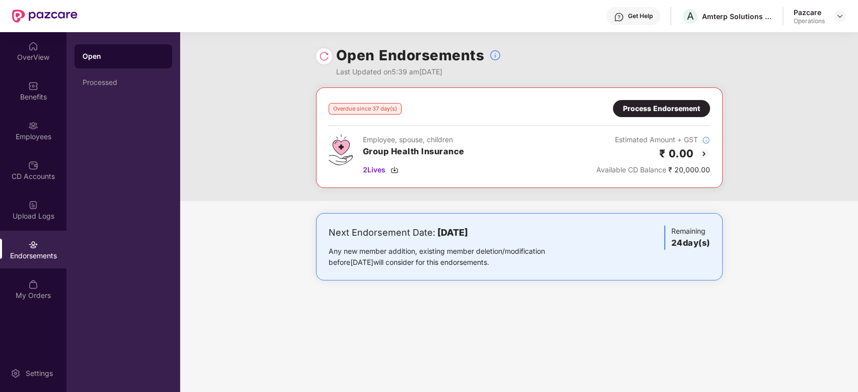
click at [625, 110] on div "Process Endorsement" at bounding box center [661, 108] width 77 height 11
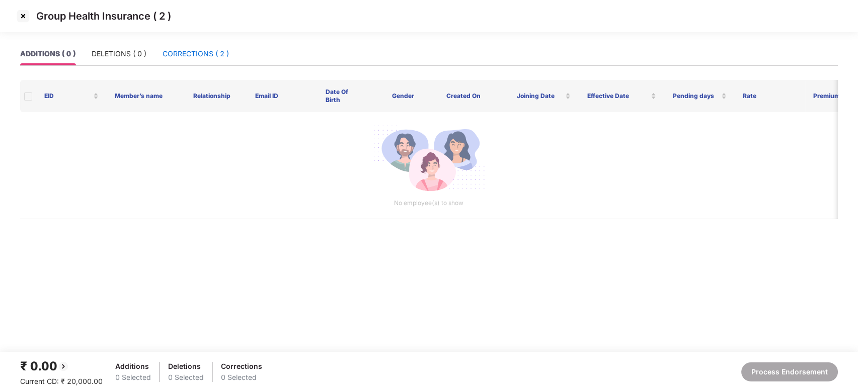
click at [221, 54] on div "CORRECTIONS ( 2 )" at bounding box center [196, 53] width 66 height 11
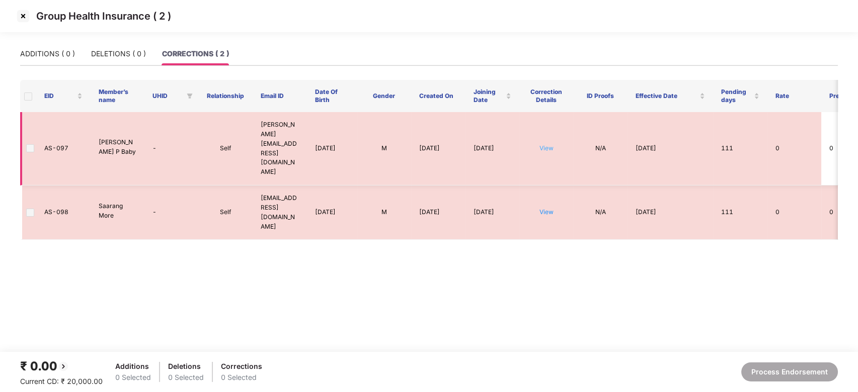
click at [545, 144] on link "View" at bounding box center [546, 148] width 14 height 8
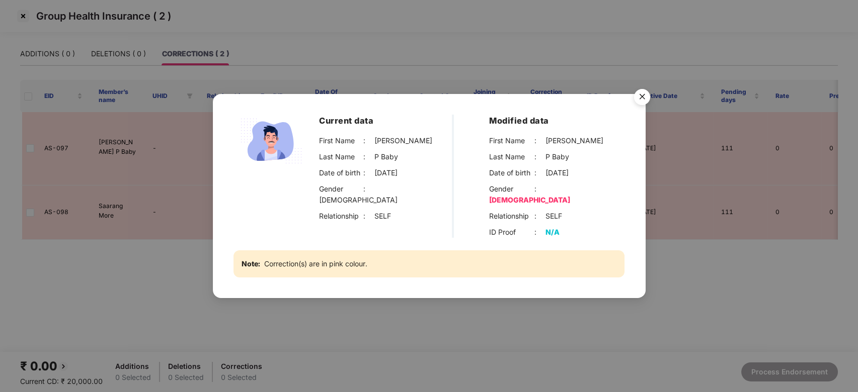
click at [636, 104] on img "Close" at bounding box center [642, 99] width 28 height 28
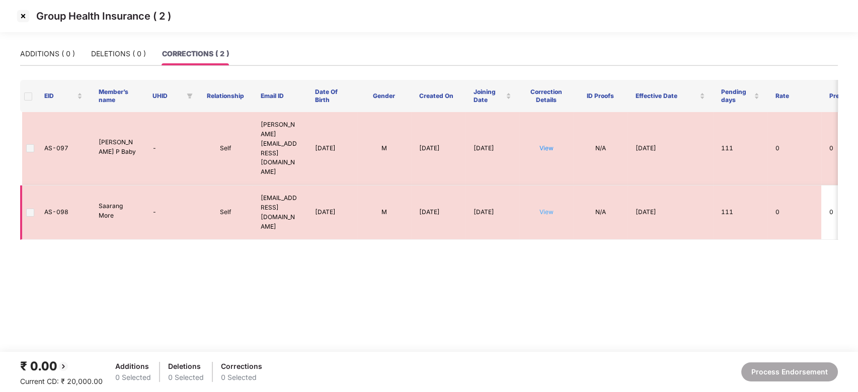
click at [551, 208] on link "View" at bounding box center [546, 212] width 14 height 8
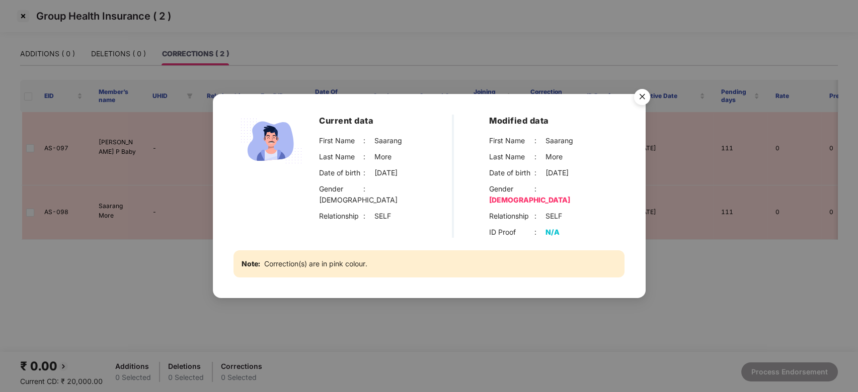
click at [647, 100] on img "Close" at bounding box center [642, 99] width 28 height 28
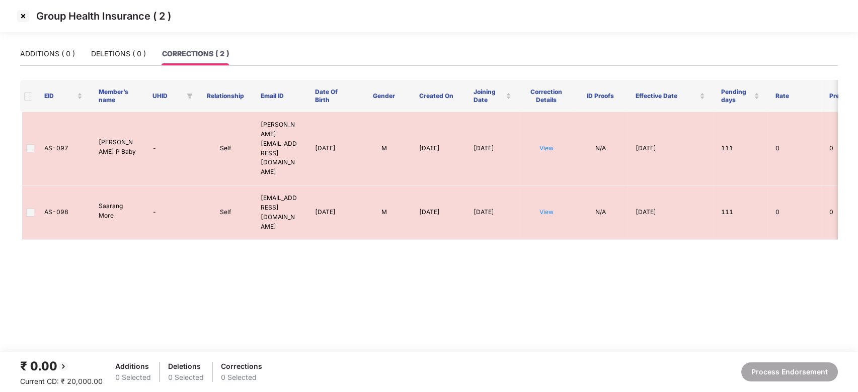
click at [21, 14] on img at bounding box center [23, 16] width 16 height 16
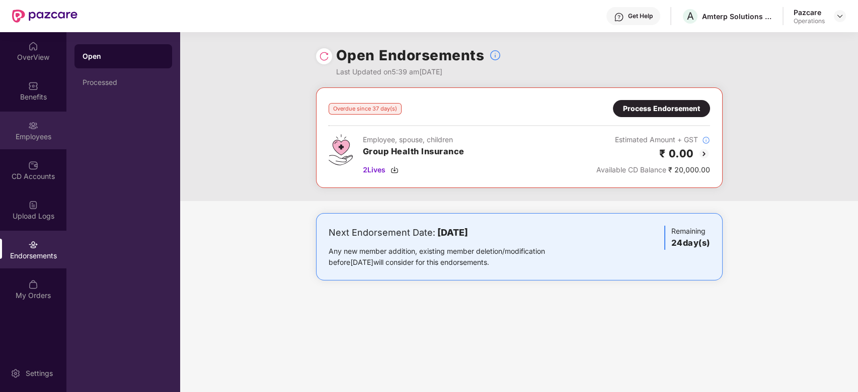
click at [26, 143] on div "Employees" at bounding box center [33, 131] width 66 height 38
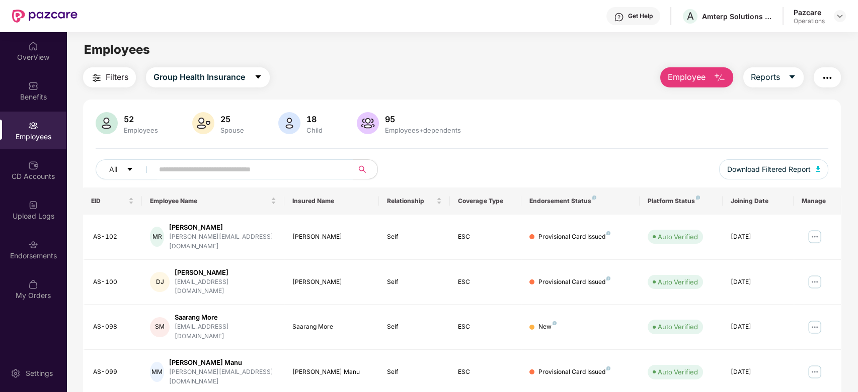
click at [714, 72] on img "button" at bounding box center [827, 78] width 12 height 12
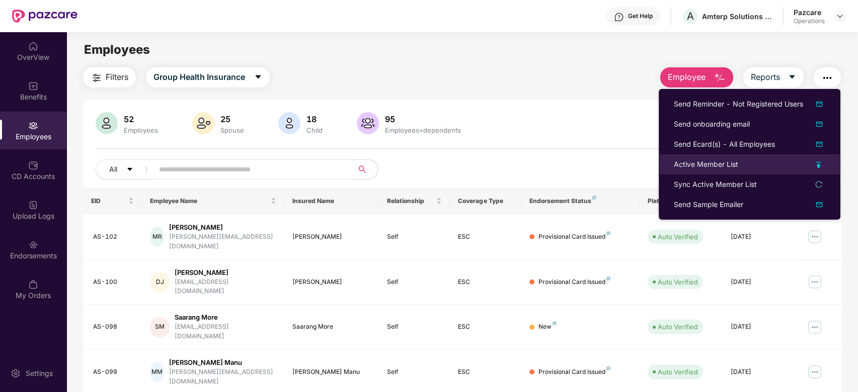
click at [700, 168] on div "Active Member List" at bounding box center [706, 164] width 64 height 11
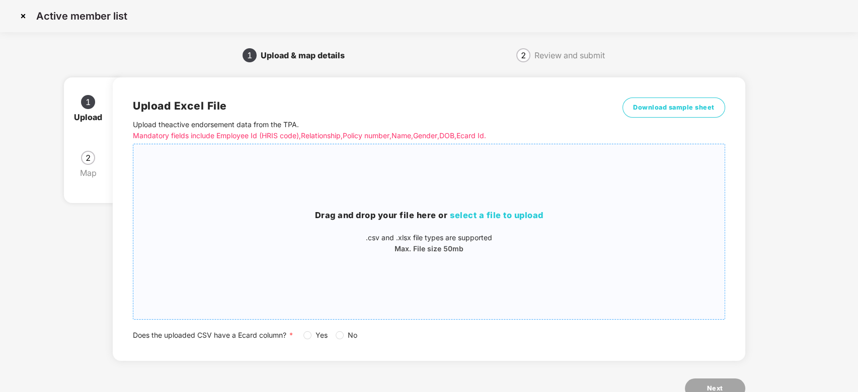
click at [566, 184] on div "Drag and drop your file here or select a file to upload .csv and .xlsx file typ…" at bounding box center [428, 231] width 591 height 159
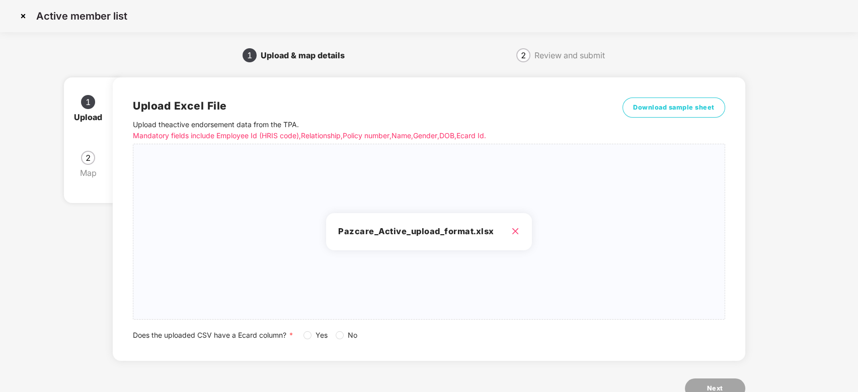
click at [313, 327] on span "Yes" at bounding box center [321, 335] width 20 height 11
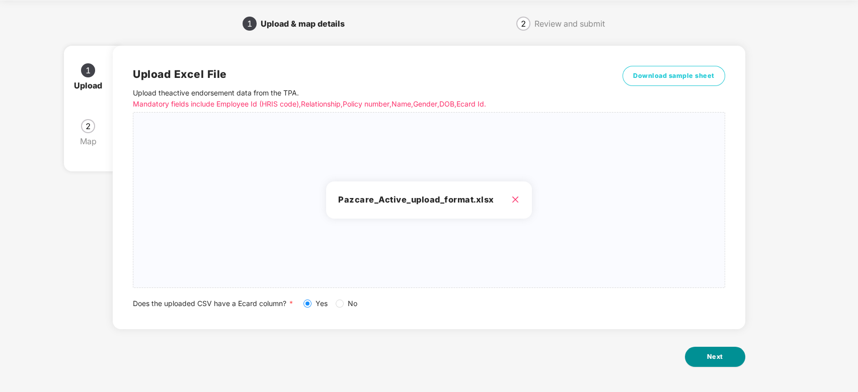
click at [713, 327] on button "Next" at bounding box center [715, 357] width 60 height 20
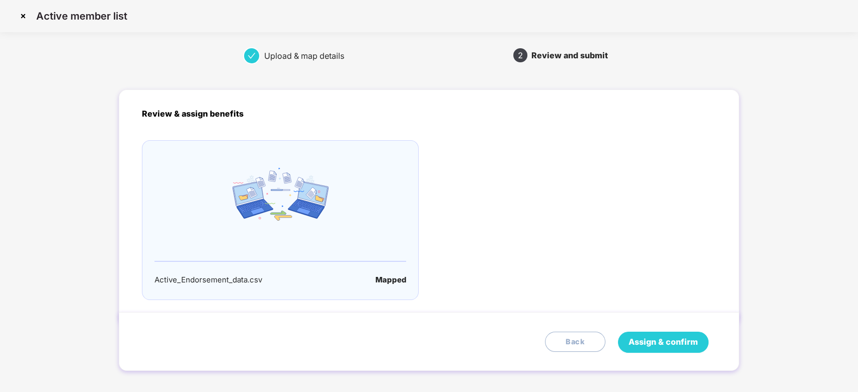
click at [653, 327] on button "Assign & confirm" at bounding box center [663, 342] width 91 height 21
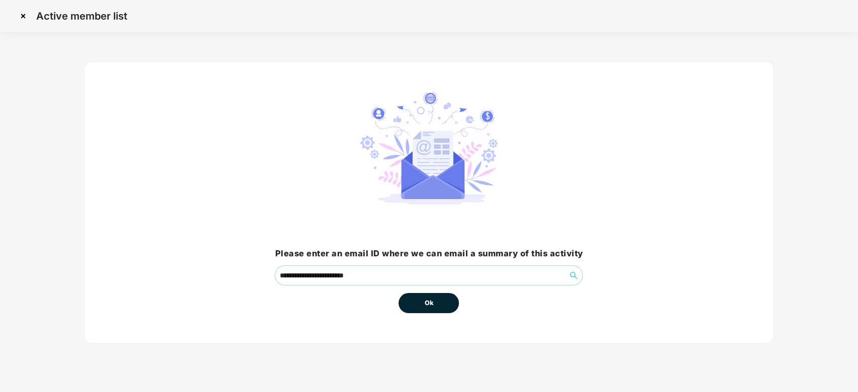
click at [429, 296] on button "Ok" at bounding box center [428, 303] width 60 height 20
click at [429, 301] on span "Ok" at bounding box center [428, 303] width 9 height 10
click at [428, 309] on button "Ok" at bounding box center [428, 303] width 60 height 20
click at [424, 296] on button "Ok" at bounding box center [428, 303] width 60 height 20
click at [553, 281] on input "**********" at bounding box center [420, 275] width 291 height 19
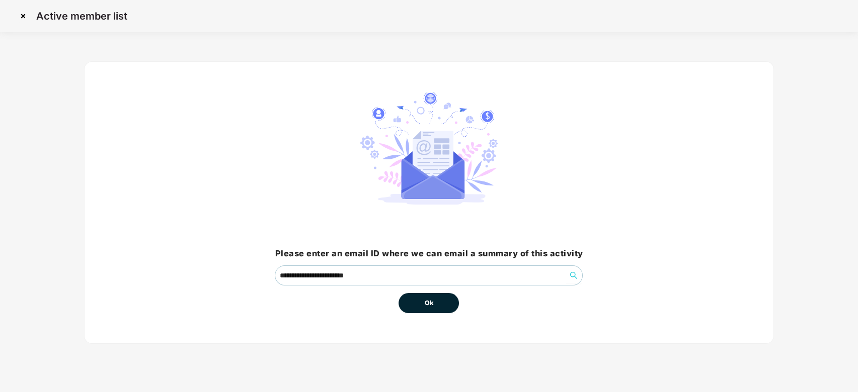
click at [429, 310] on button "Ok" at bounding box center [428, 303] width 60 height 20
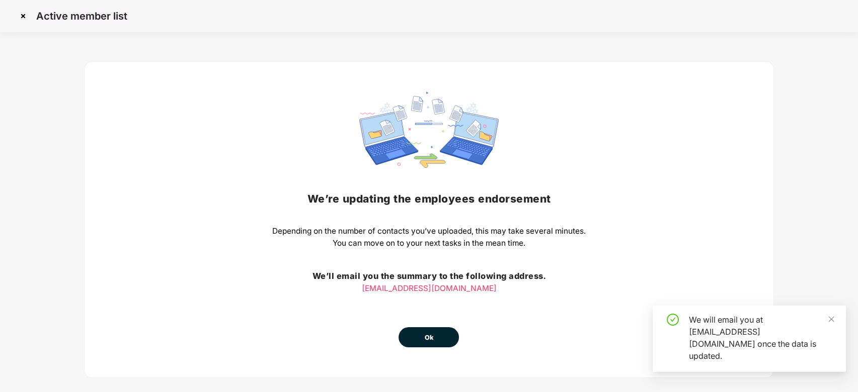
click at [411, 327] on button "Ok" at bounding box center [428, 338] width 60 height 20
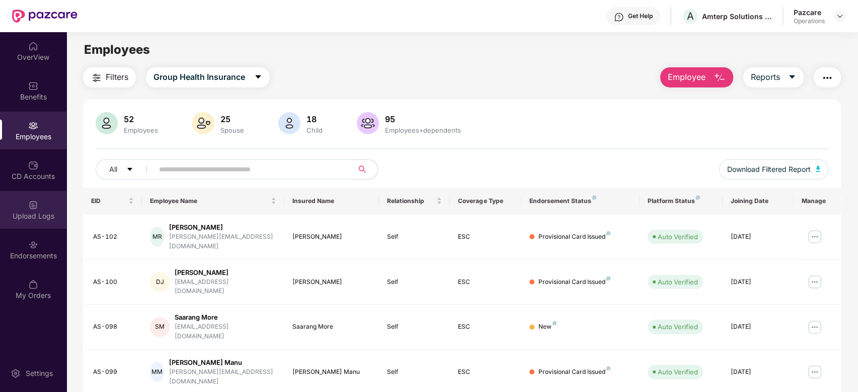
click at [18, 215] on div "Upload Logs" at bounding box center [33, 216] width 66 height 10
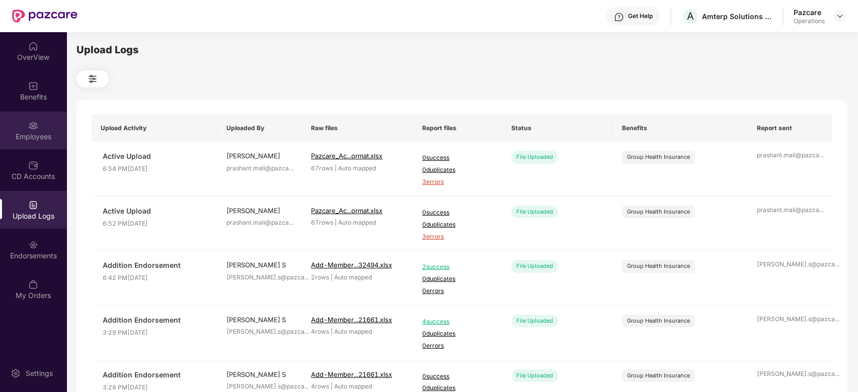
click at [30, 116] on div "Employees" at bounding box center [33, 131] width 66 height 38
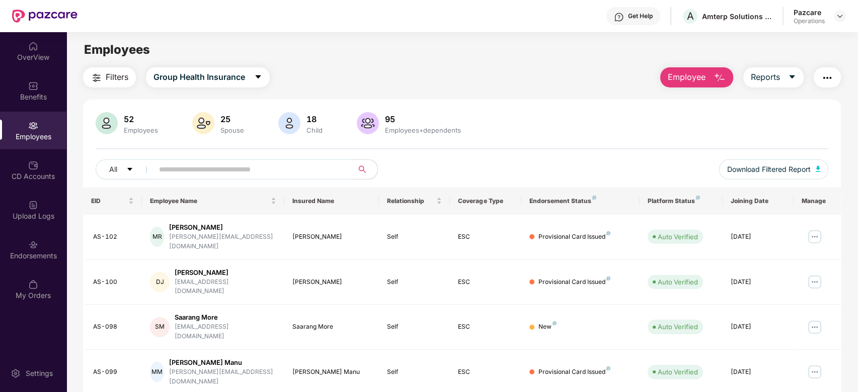
click at [824, 84] on button "button" at bounding box center [827, 77] width 27 height 20
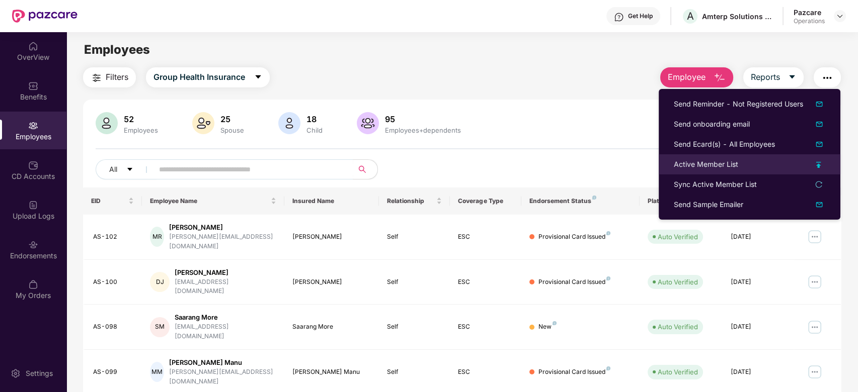
click at [682, 166] on div "Active Member List" at bounding box center [706, 164] width 64 height 11
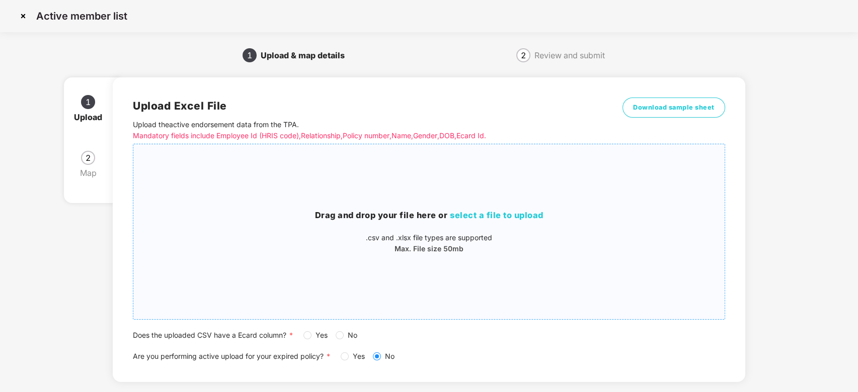
click at [512, 217] on span "select a file to upload" at bounding box center [497, 215] width 94 height 10
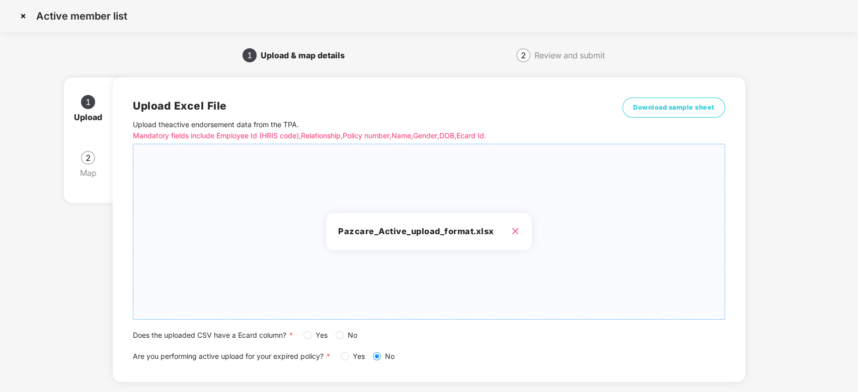
scroll to position [53, 0]
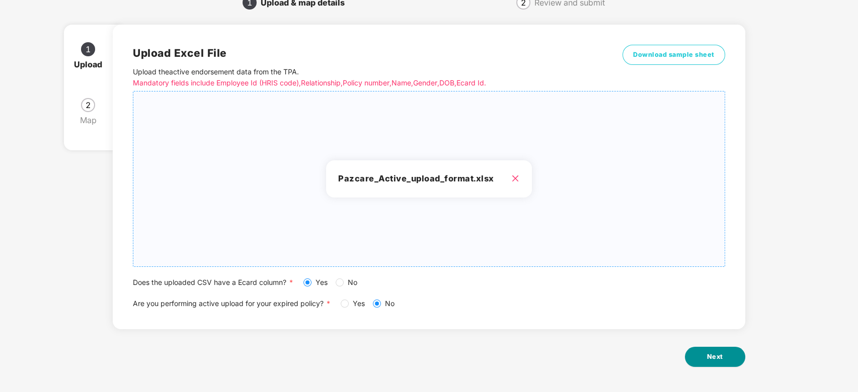
click at [716, 360] on span "Next" at bounding box center [715, 357] width 16 height 10
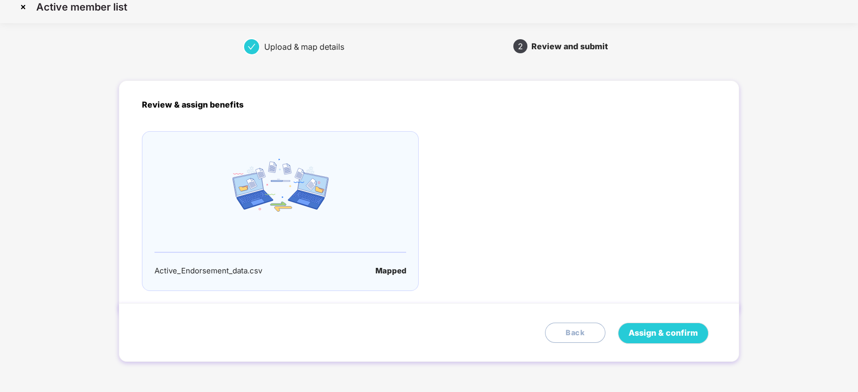
scroll to position [0, 0]
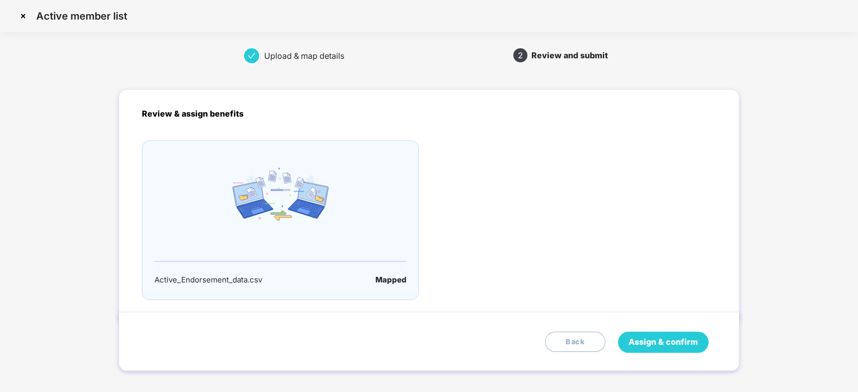
click at [659, 339] on span "Assign & confirm" at bounding box center [662, 342] width 69 height 13
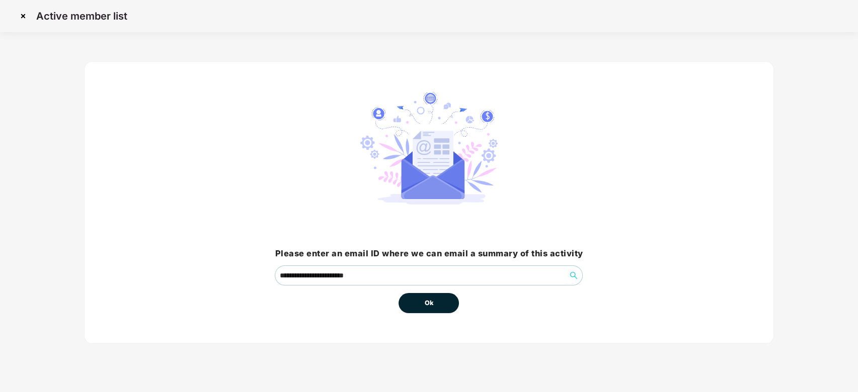
click at [430, 304] on span "Ok" at bounding box center [428, 303] width 9 height 10
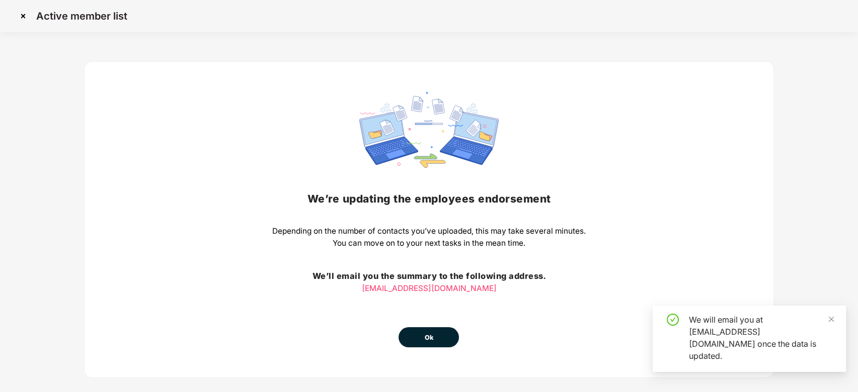
scroll to position [13, 0]
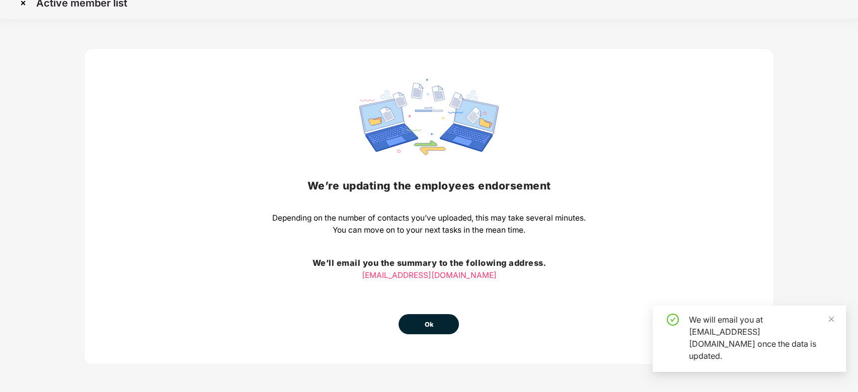
click at [429, 321] on span "Ok" at bounding box center [428, 325] width 9 height 10
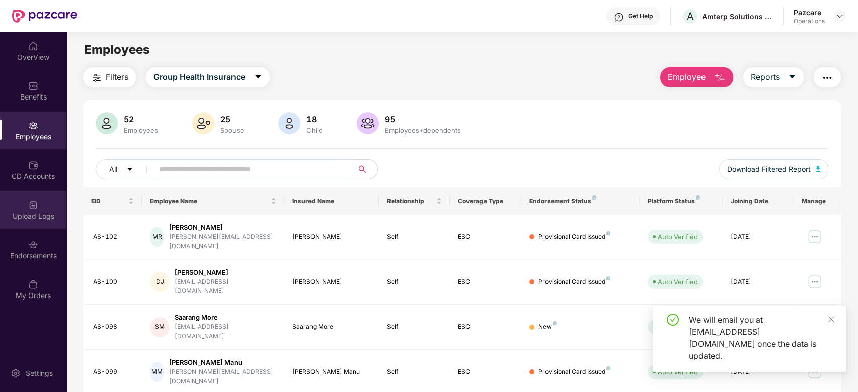
click at [34, 210] on div "Upload Logs" at bounding box center [33, 210] width 66 height 38
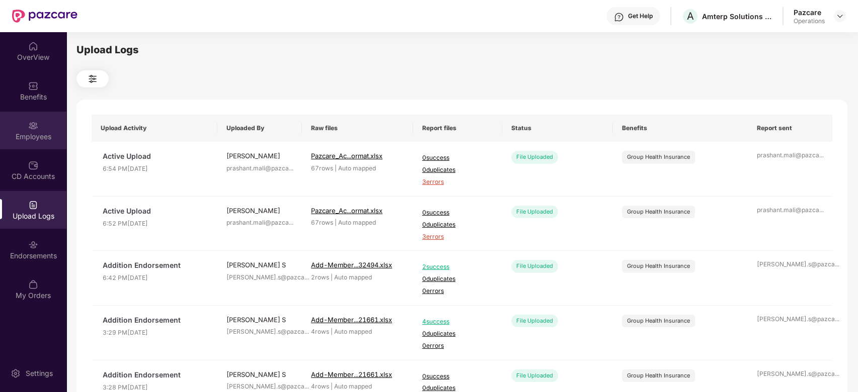
click at [29, 127] on img at bounding box center [33, 126] width 10 height 10
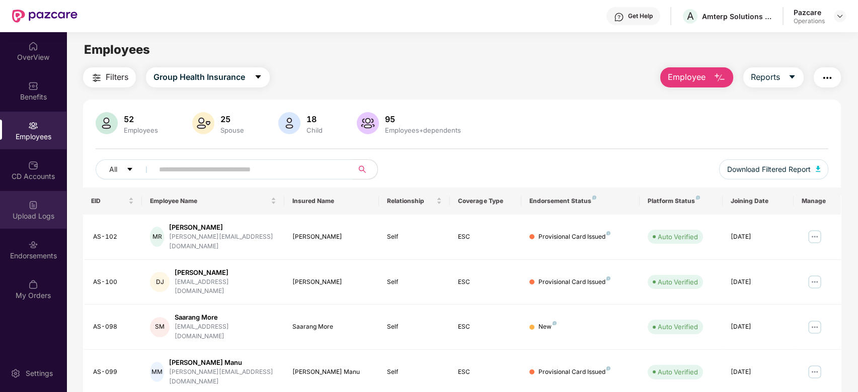
click at [26, 227] on div "Upload Logs" at bounding box center [33, 210] width 66 height 38
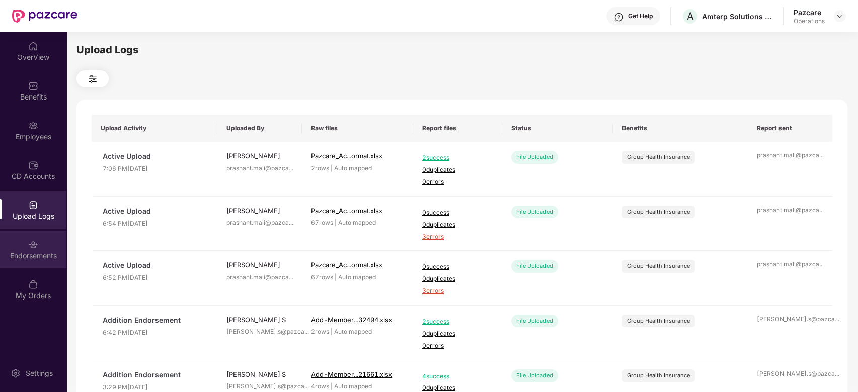
click at [39, 245] on div "Endorsements" at bounding box center [33, 250] width 66 height 38
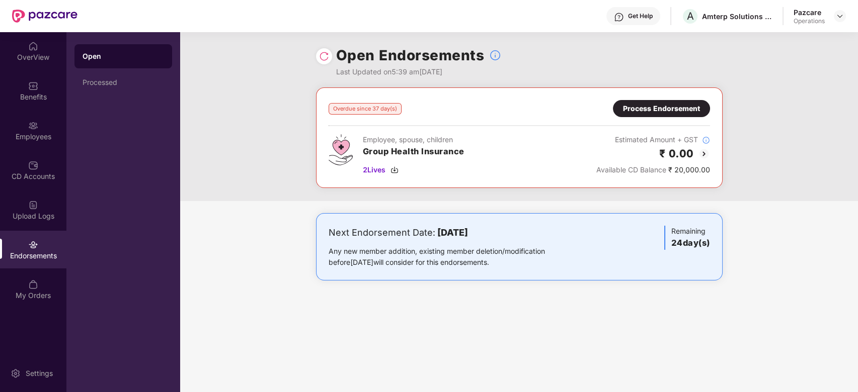
click at [627, 103] on div "Process Endorsement" at bounding box center [661, 108] width 77 height 11
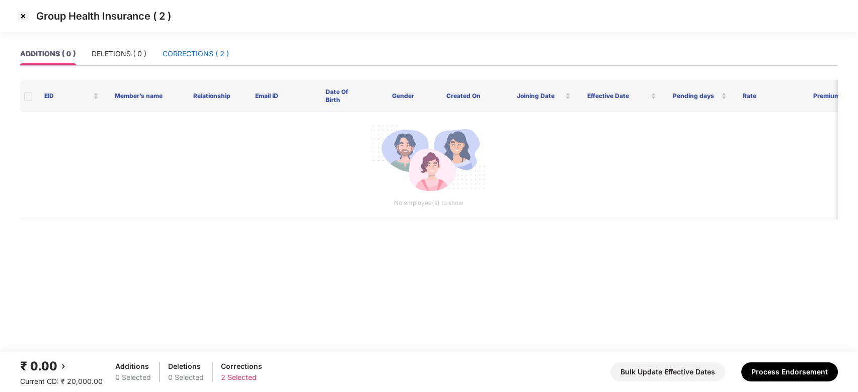
click at [179, 51] on div "CORRECTIONS ( 2 )" at bounding box center [196, 53] width 66 height 11
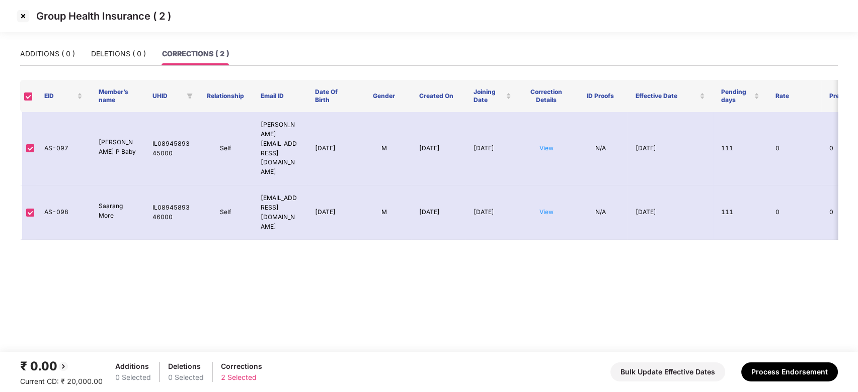
click at [20, 15] on img at bounding box center [23, 16] width 16 height 16
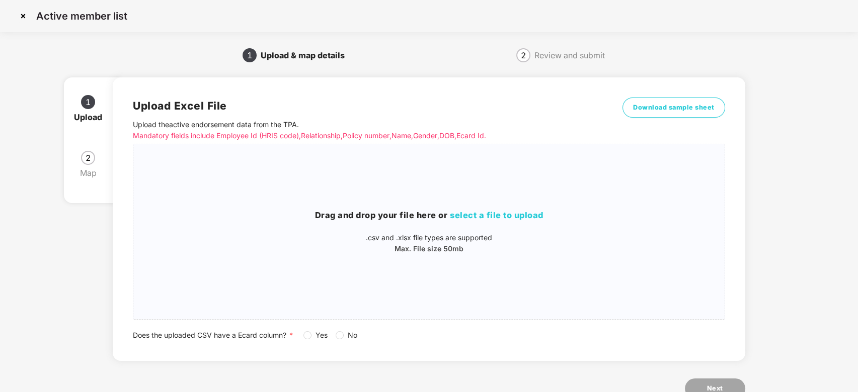
scroll to position [13, 0]
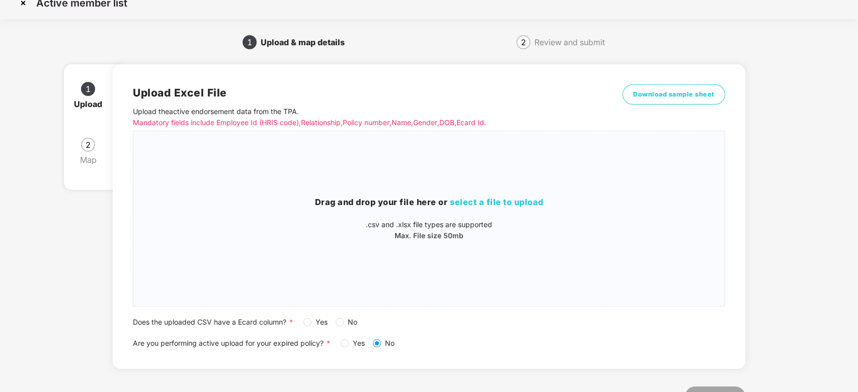
click at [26, 2] on img at bounding box center [23, 3] width 16 height 16
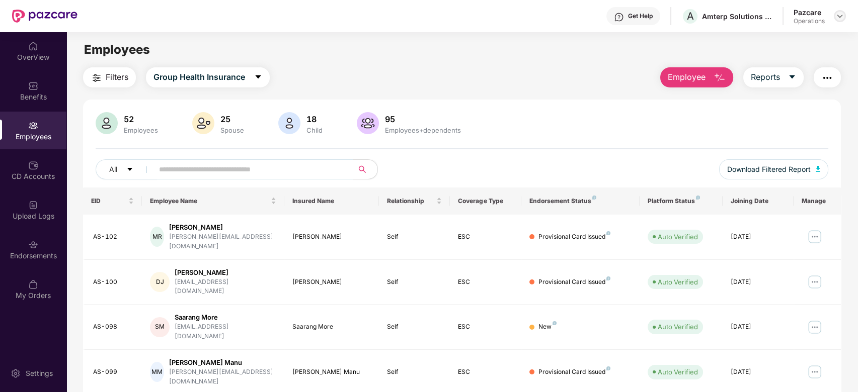
click at [839, 20] on div at bounding box center [840, 16] width 12 height 12
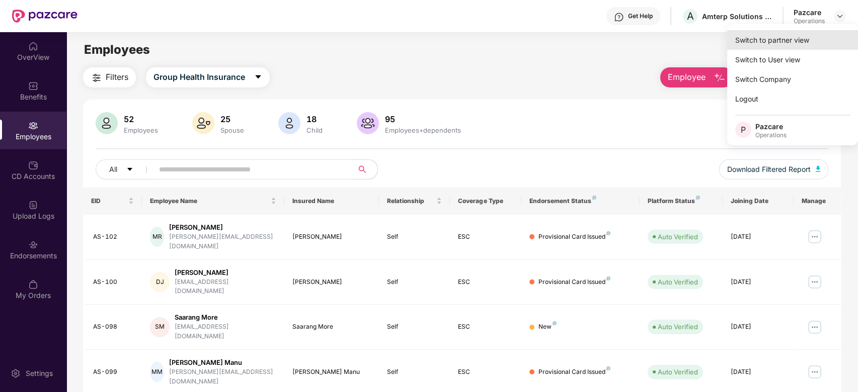
click at [767, 34] on div "Switch to partner view" at bounding box center [792, 40] width 131 height 20
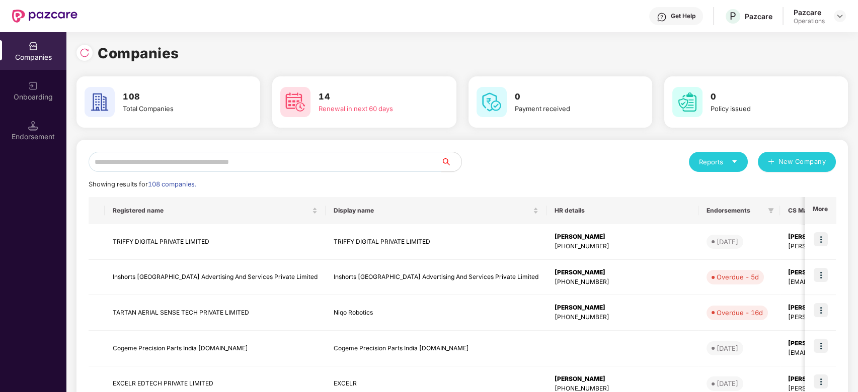
click at [330, 158] on input "text" at bounding box center [265, 162] width 353 height 20
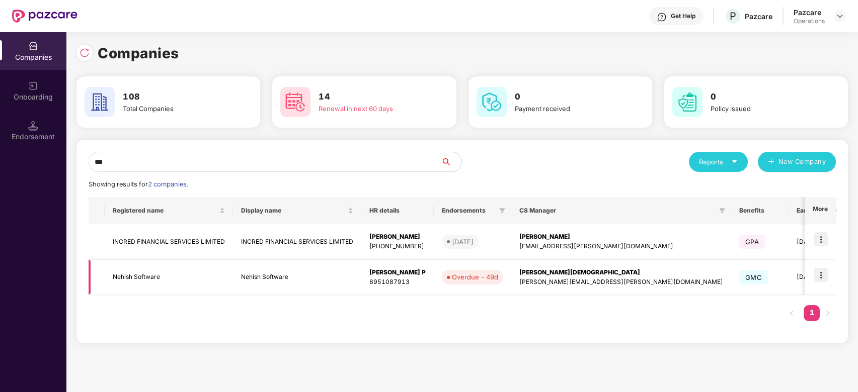
type input "***"
click at [817, 273] on img at bounding box center [821, 275] width 14 height 14
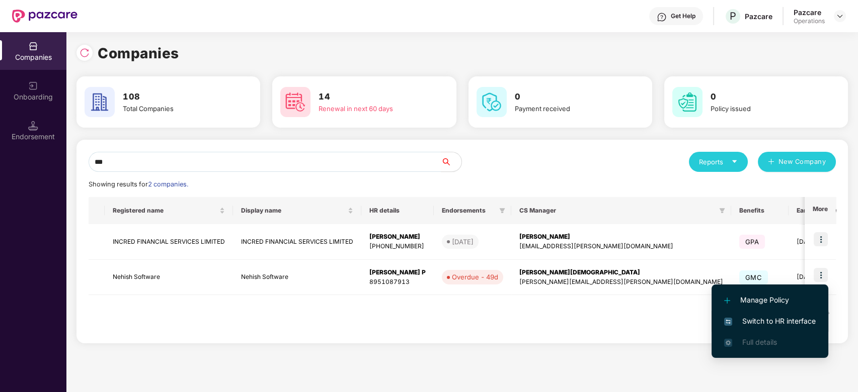
click at [764, 320] on span "Switch to HR interface" at bounding box center [770, 321] width 92 height 11
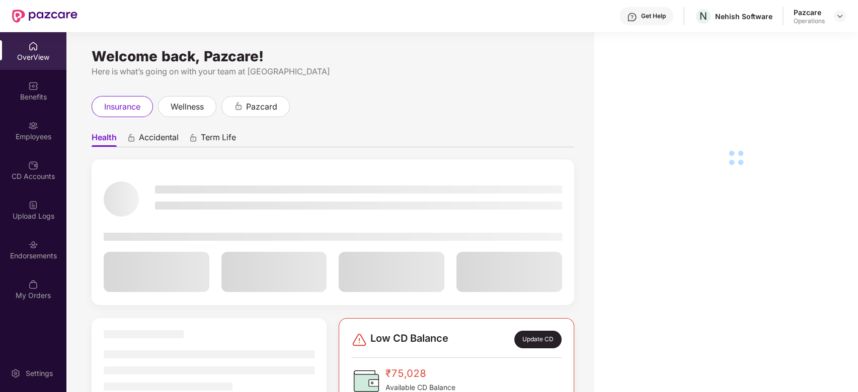
scroll to position [32, 0]
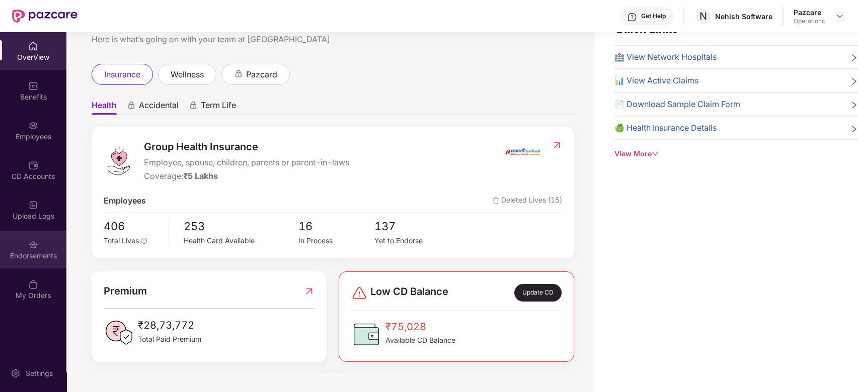
click at [21, 257] on div "Endorsements" at bounding box center [33, 256] width 66 height 10
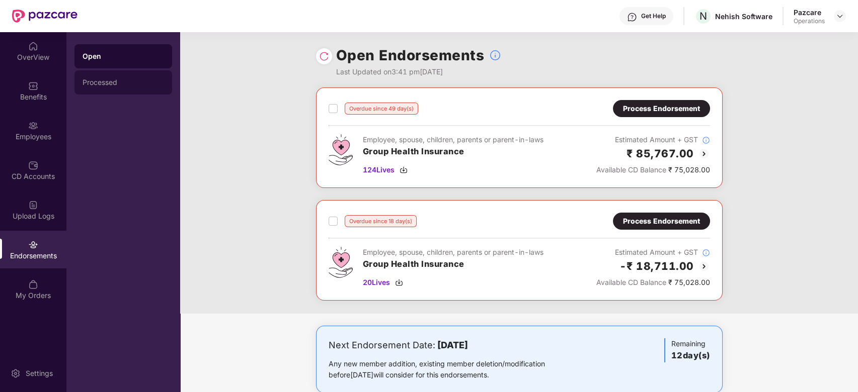
click at [117, 78] on div "Processed" at bounding box center [124, 82] width 82 height 8
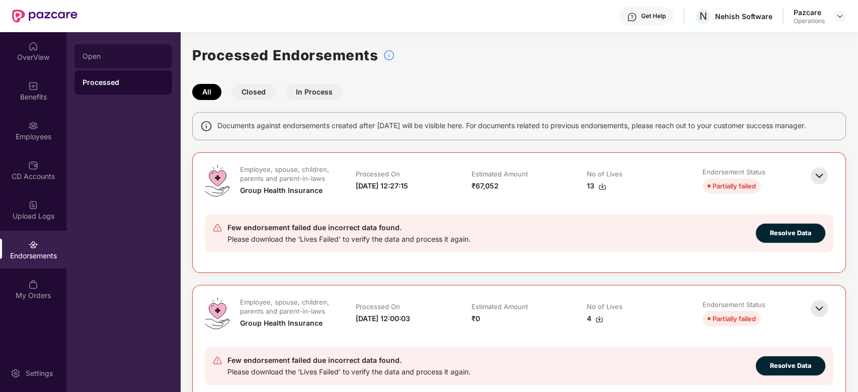
click at [125, 56] on div "Open" at bounding box center [124, 56] width 82 height 8
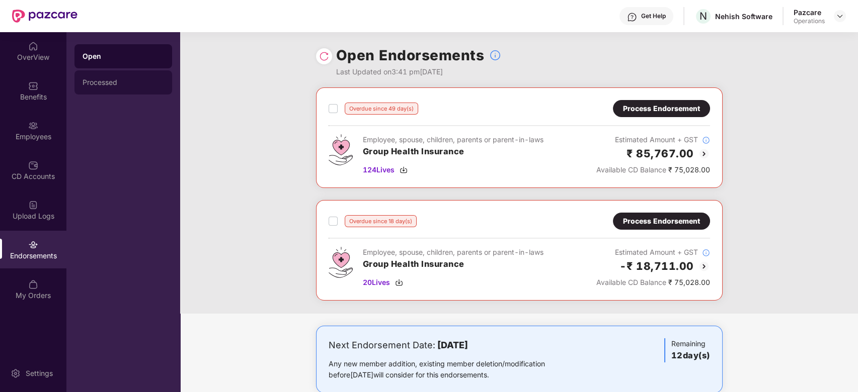
click at [124, 78] on div "Processed" at bounding box center [123, 82] width 98 height 24
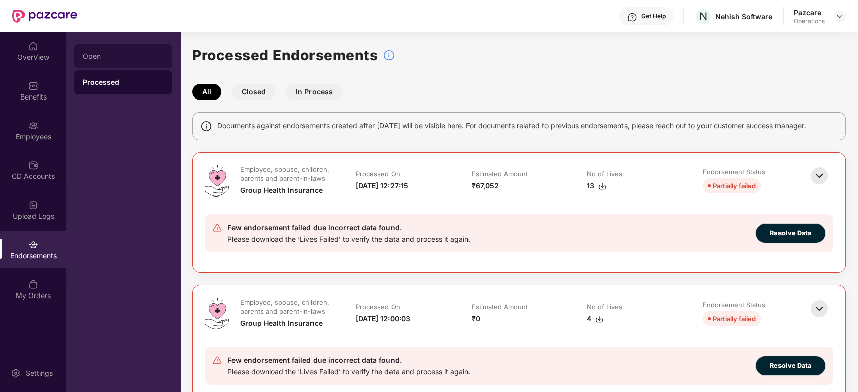
click at [97, 58] on div "Open" at bounding box center [124, 56] width 82 height 8
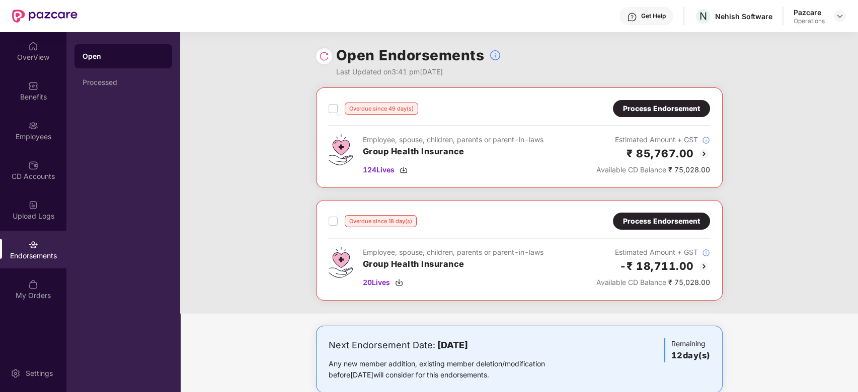
click at [658, 103] on div "Process Endorsement" at bounding box center [661, 108] width 77 height 11
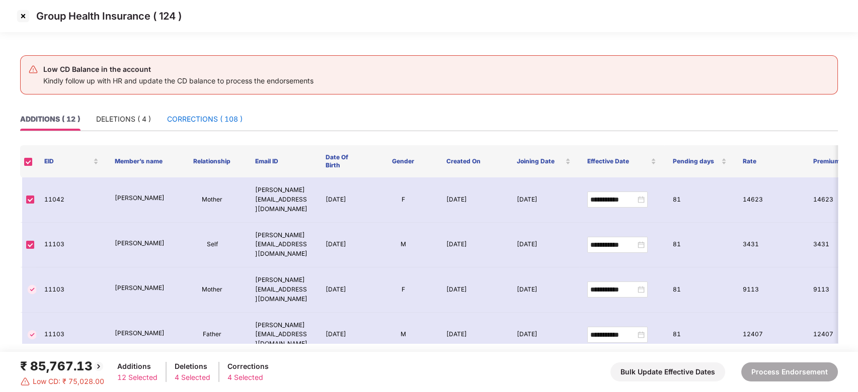
click at [224, 119] on div "CORRECTIONS ( 108 )" at bounding box center [204, 119] width 75 height 11
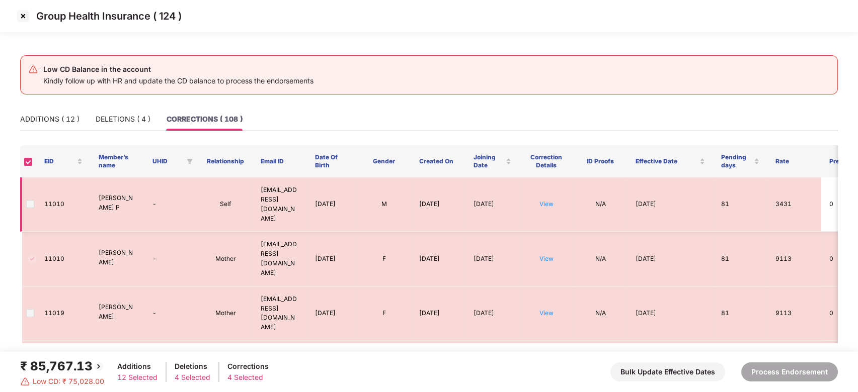
click at [554, 192] on td "View" at bounding box center [546, 205] width 54 height 54
click at [551, 200] on link "View" at bounding box center [546, 204] width 14 height 8
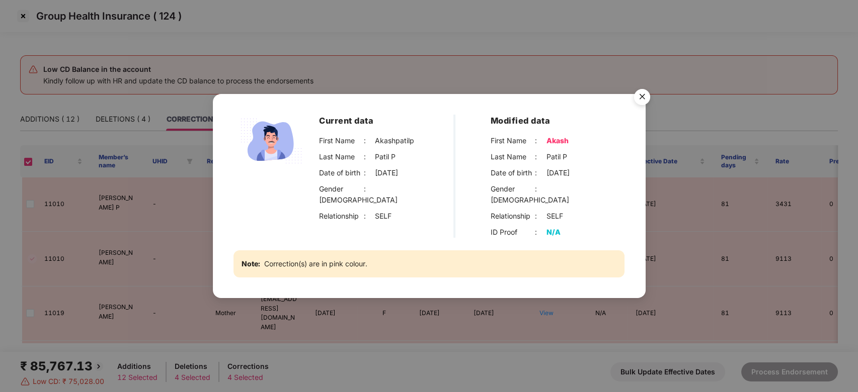
click at [641, 102] on img "Close" at bounding box center [642, 99] width 28 height 28
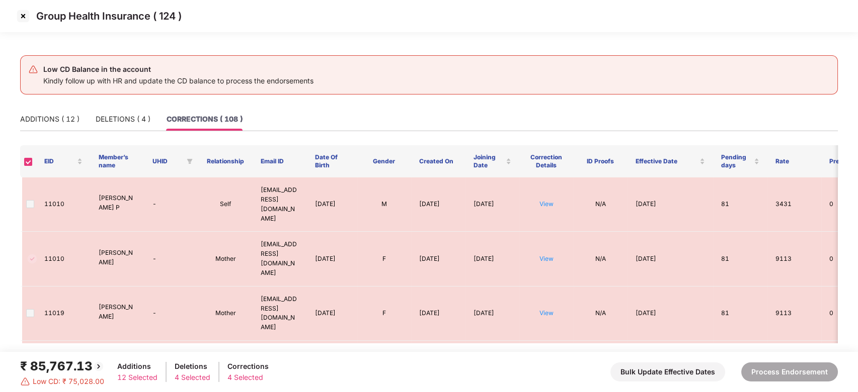
click at [25, 17] on img at bounding box center [23, 16] width 16 height 16
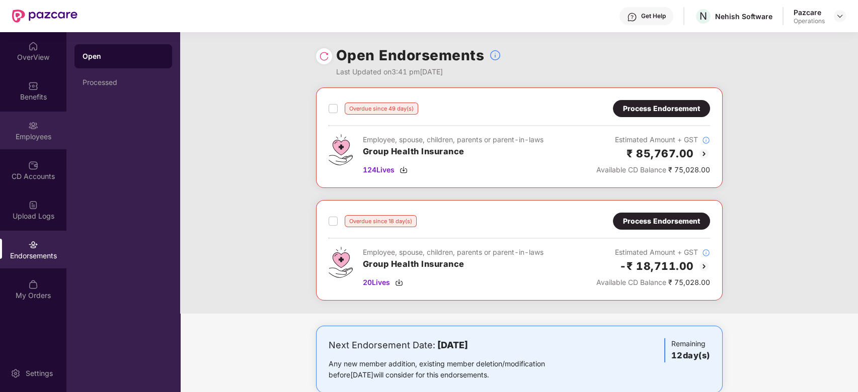
click at [32, 127] on img at bounding box center [33, 126] width 10 height 10
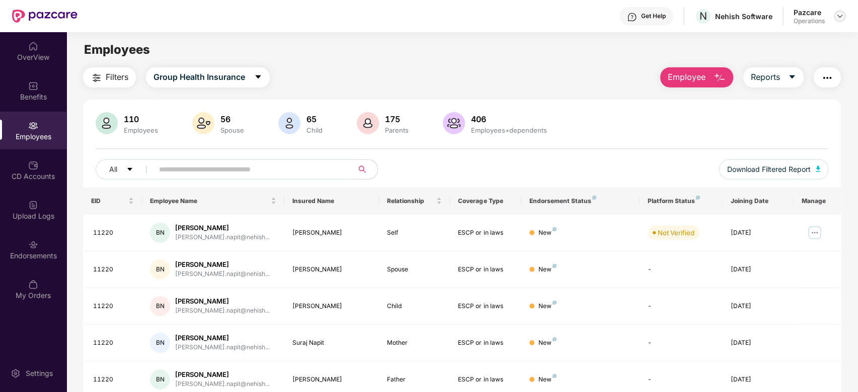
click at [842, 18] on img at bounding box center [840, 16] width 8 height 8
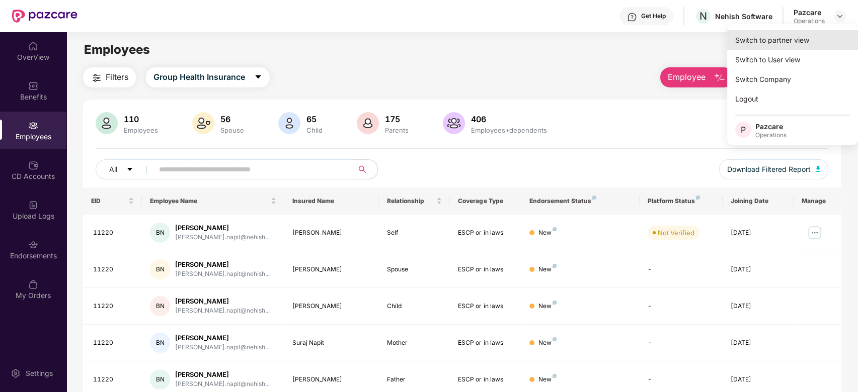
click at [792, 37] on div "Switch to partner view" at bounding box center [792, 40] width 131 height 20
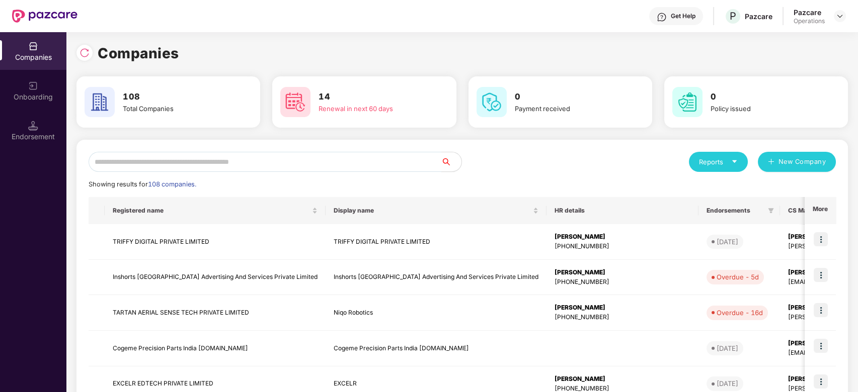
click at [269, 166] on input "text" at bounding box center [265, 162] width 353 height 20
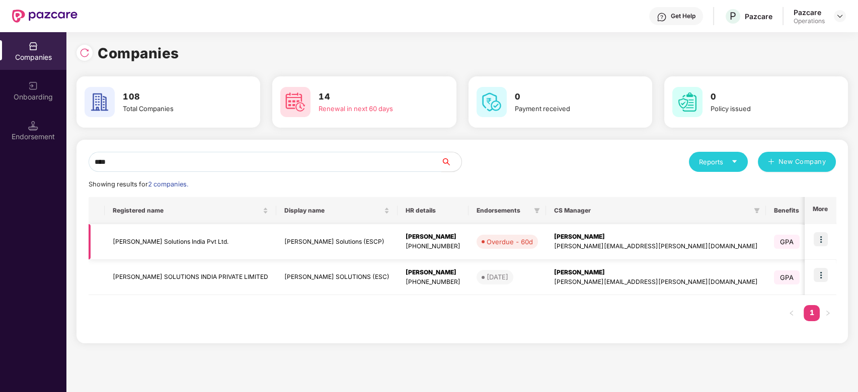
type input "****"
click at [148, 238] on td "Bastian Solutions India Pvt Ltd." at bounding box center [191, 242] width 172 height 36
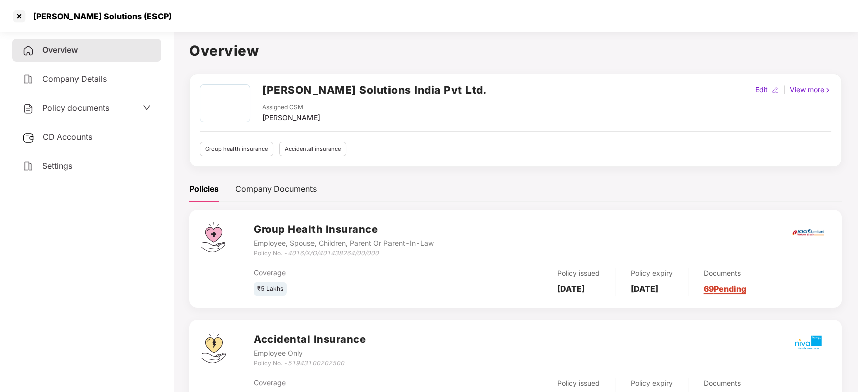
click at [72, 108] on span "Policy documents" at bounding box center [75, 108] width 67 height 10
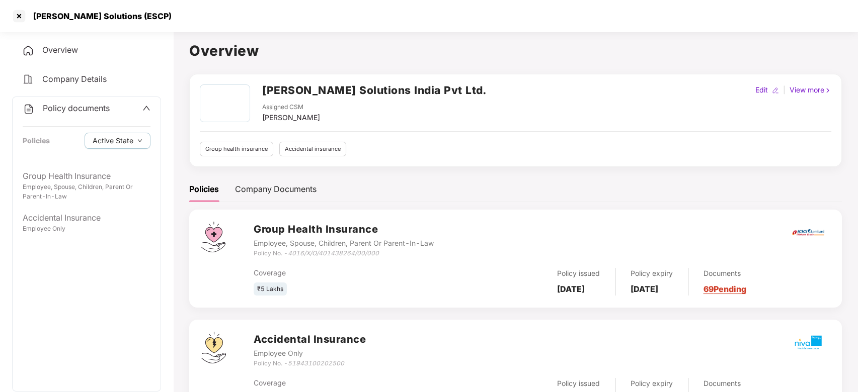
click at [83, 115] on div "Policy documents" at bounding box center [66, 108] width 87 height 13
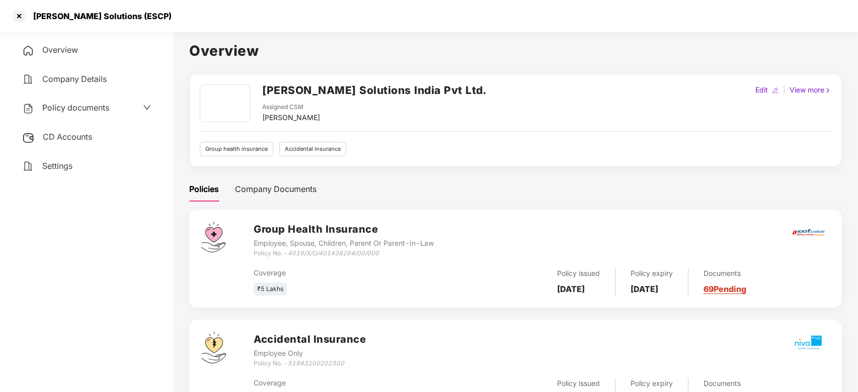
click at [74, 135] on span "CD Accounts" at bounding box center [67, 137] width 49 height 10
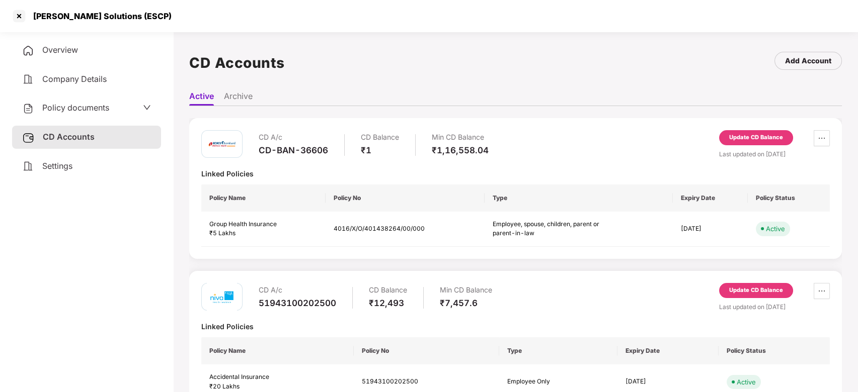
click at [296, 150] on div "CD-BAN-36606" at bounding box center [293, 150] width 69 height 11
copy div "CD-BAN-36606"
